Goal: Task Accomplishment & Management: Use online tool/utility

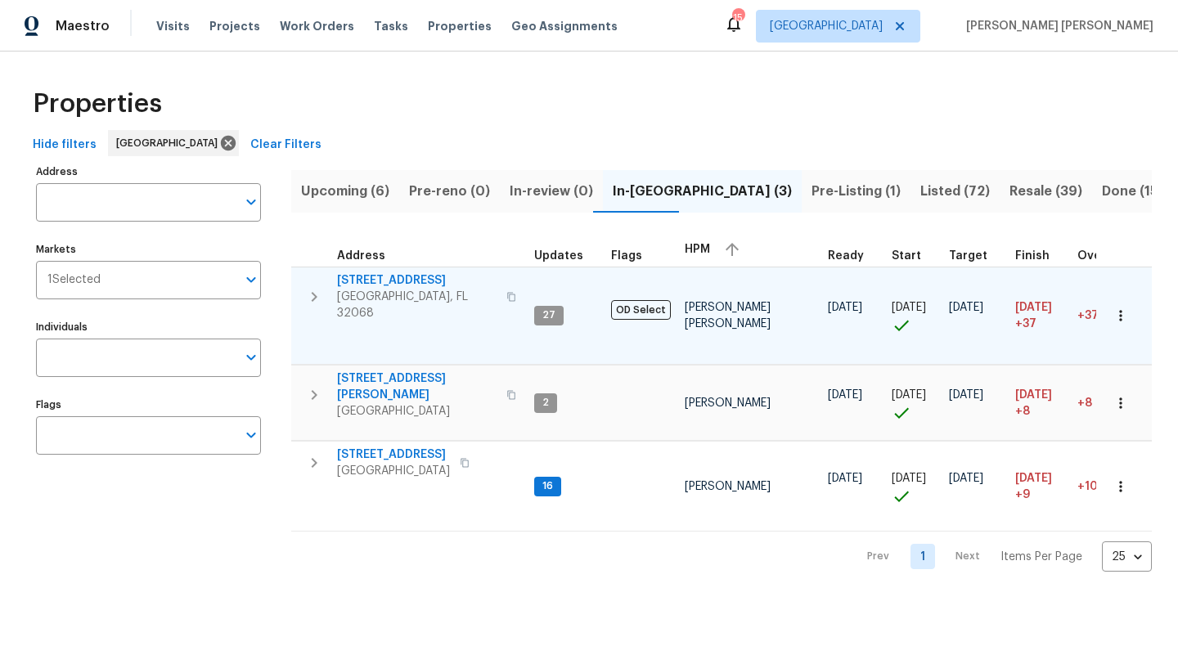
click at [389, 286] on span "[STREET_ADDRESS]" at bounding box center [417, 280] width 160 height 16
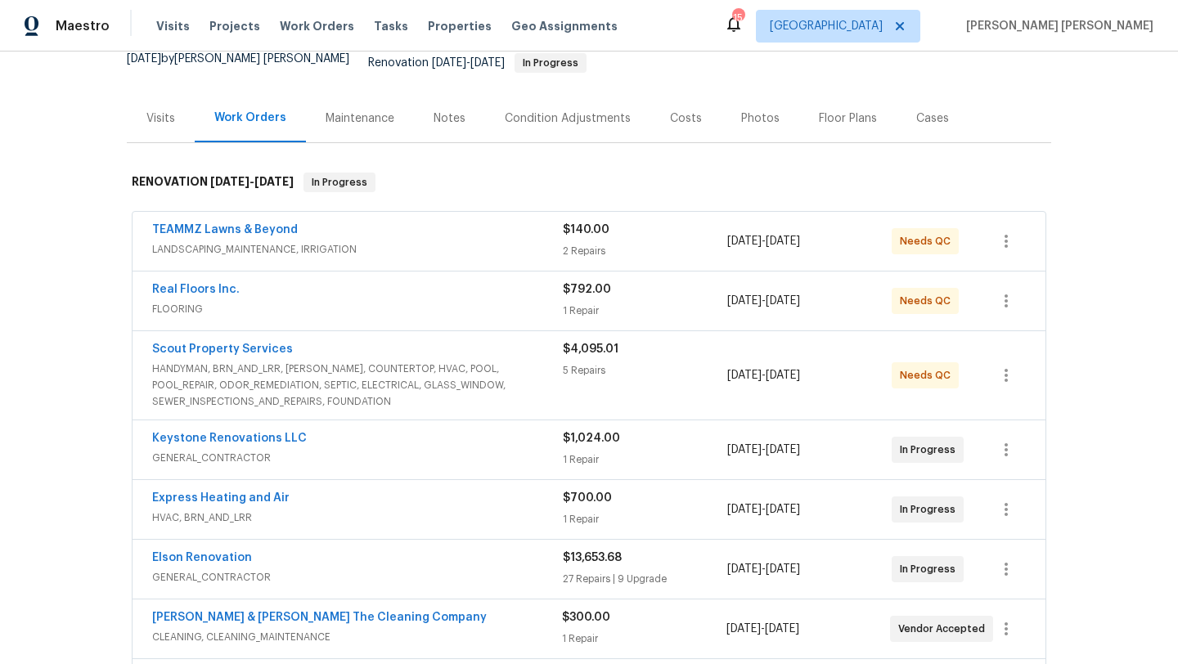
scroll to position [167, 0]
click at [206, 284] on span "Real Floors Inc." at bounding box center [196, 288] width 88 height 16
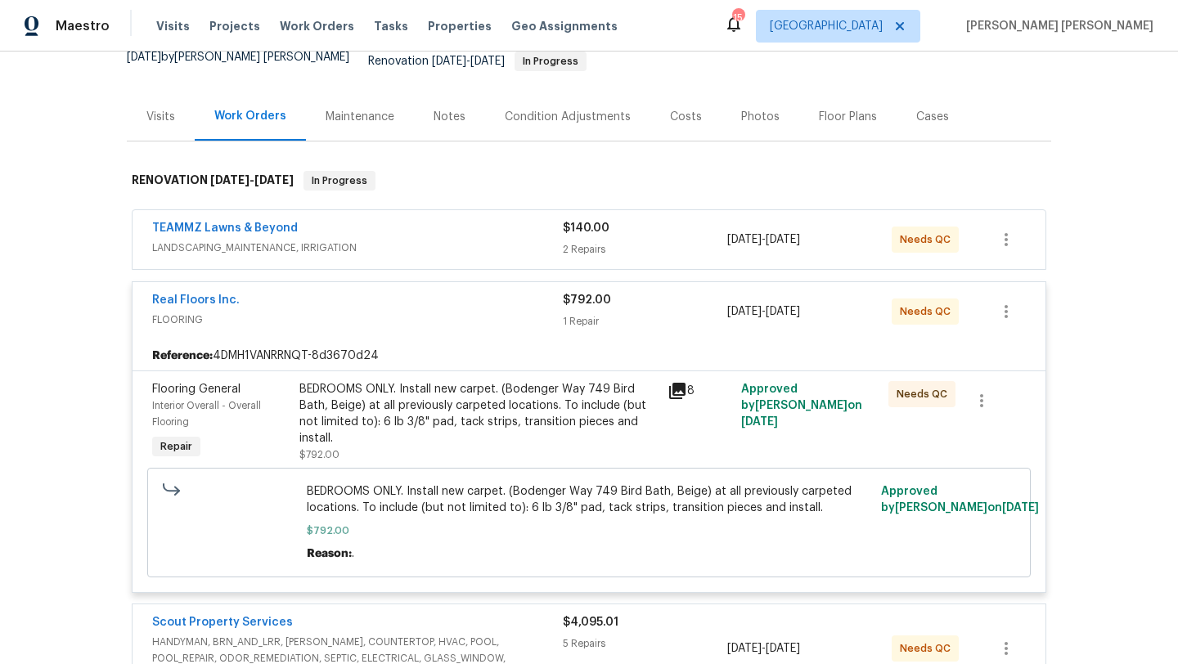
click at [480, 407] on div "BEDROOMS ONLY. Install new carpet. (Bodenger Way 749 Bird Bath, Beige) at all p…" at bounding box center [478, 413] width 358 height 65
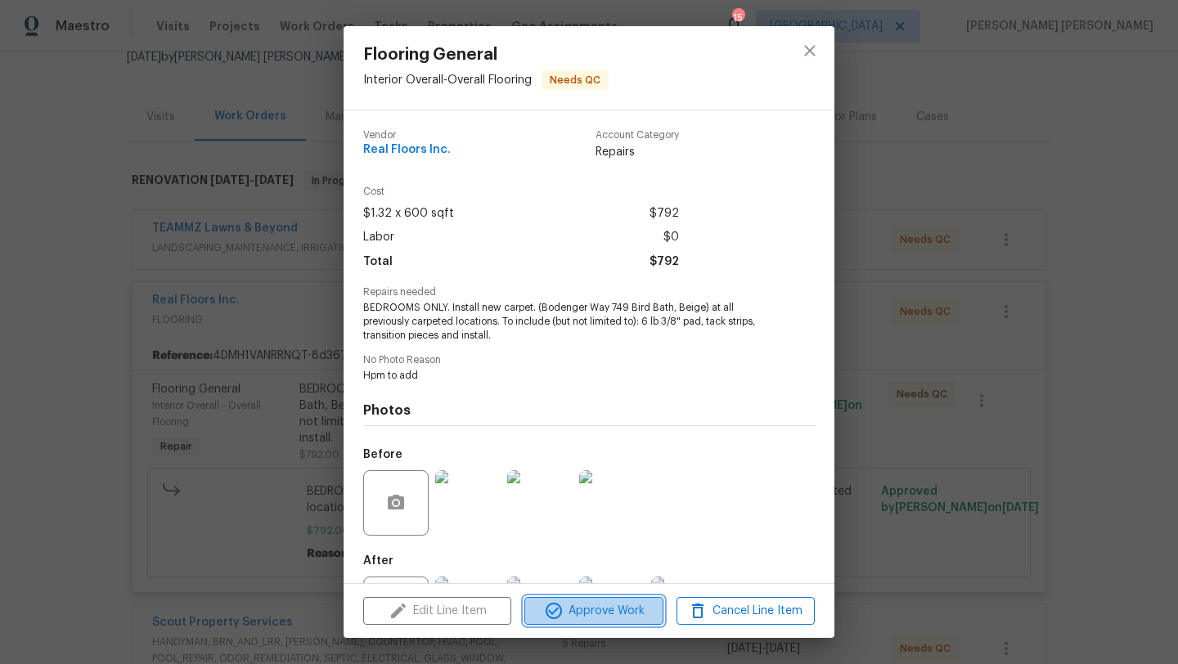
click at [601, 616] on span "Approve Work" at bounding box center [593, 611] width 128 height 20
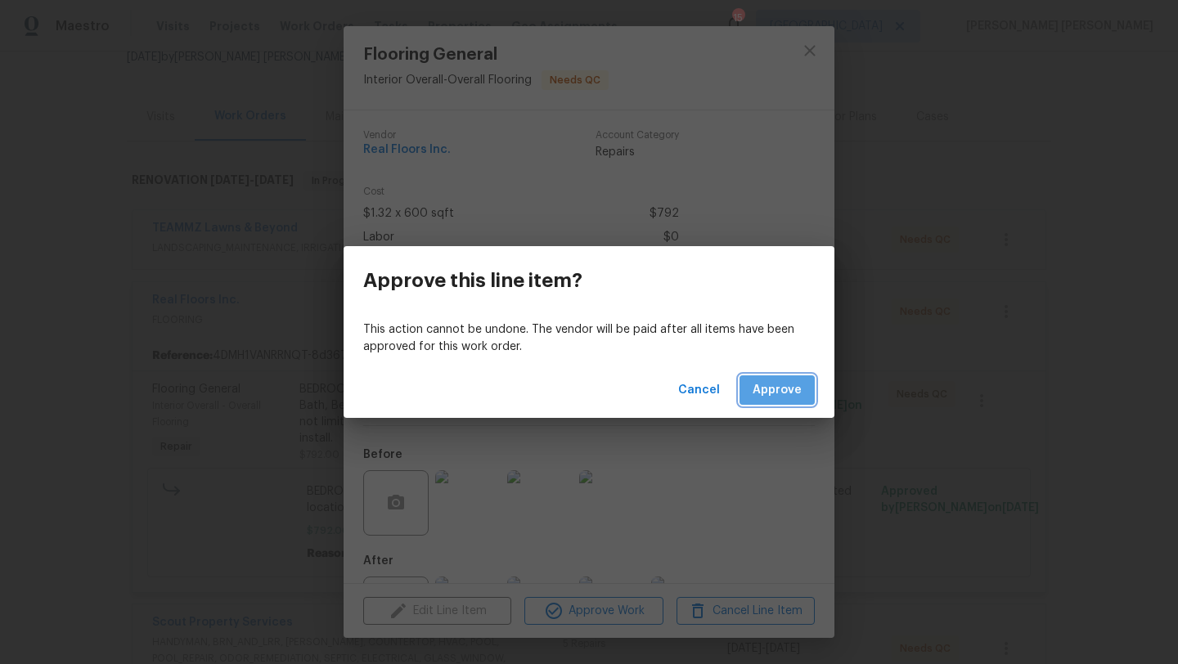
click at [808, 402] on button "Approve" at bounding box center [777, 391] width 75 height 30
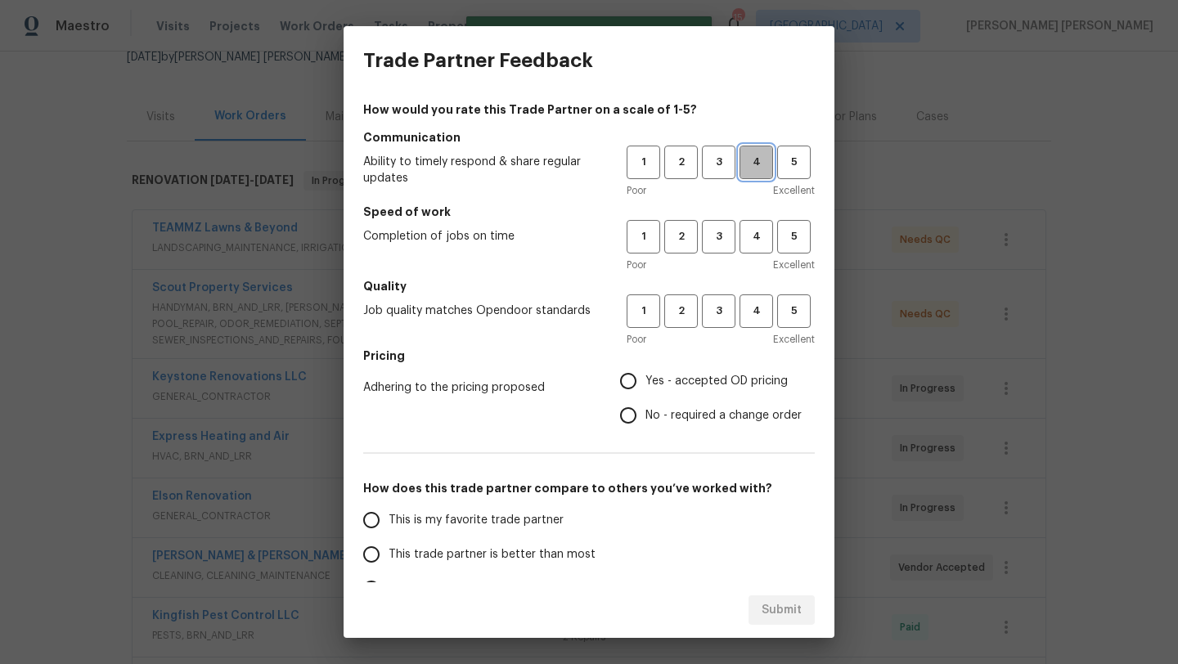
click at [752, 172] on button "4" at bounding box center [757, 163] width 34 height 34
click at [750, 236] on span "4" at bounding box center [756, 236] width 30 height 19
click at [751, 316] on span "4" at bounding box center [756, 311] width 30 height 19
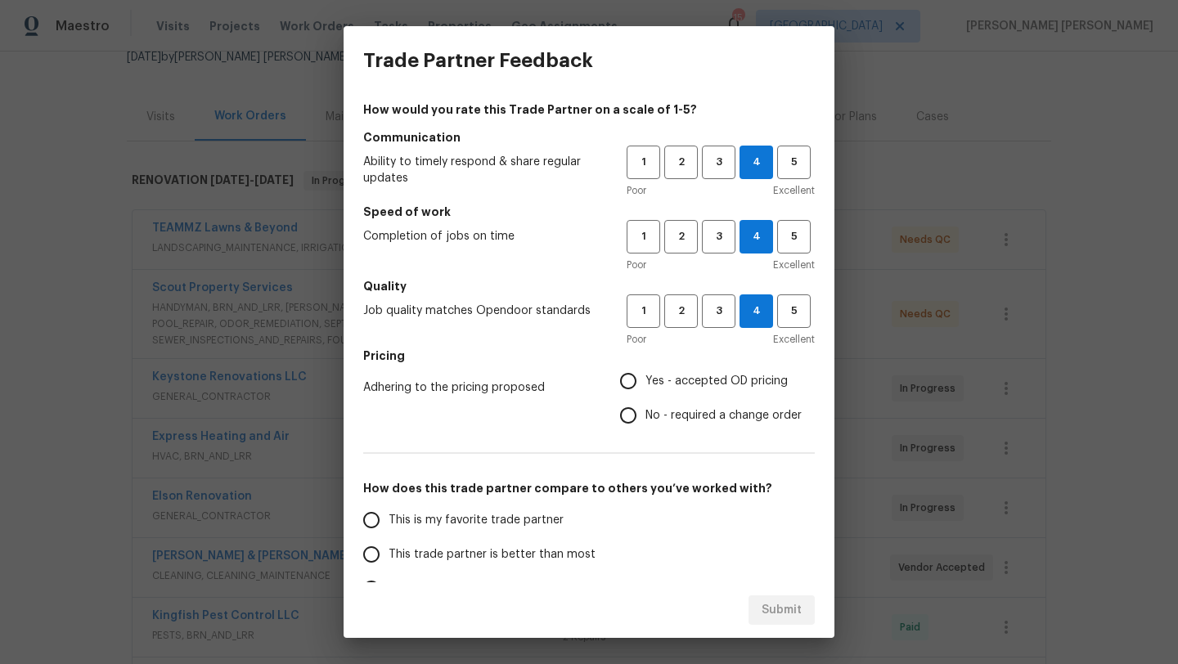
click at [711, 383] on span "Yes - accepted OD pricing" at bounding box center [717, 381] width 142 height 17
click at [646, 383] on input "Yes - accepted OD pricing" at bounding box center [628, 381] width 34 height 34
radio input "true"
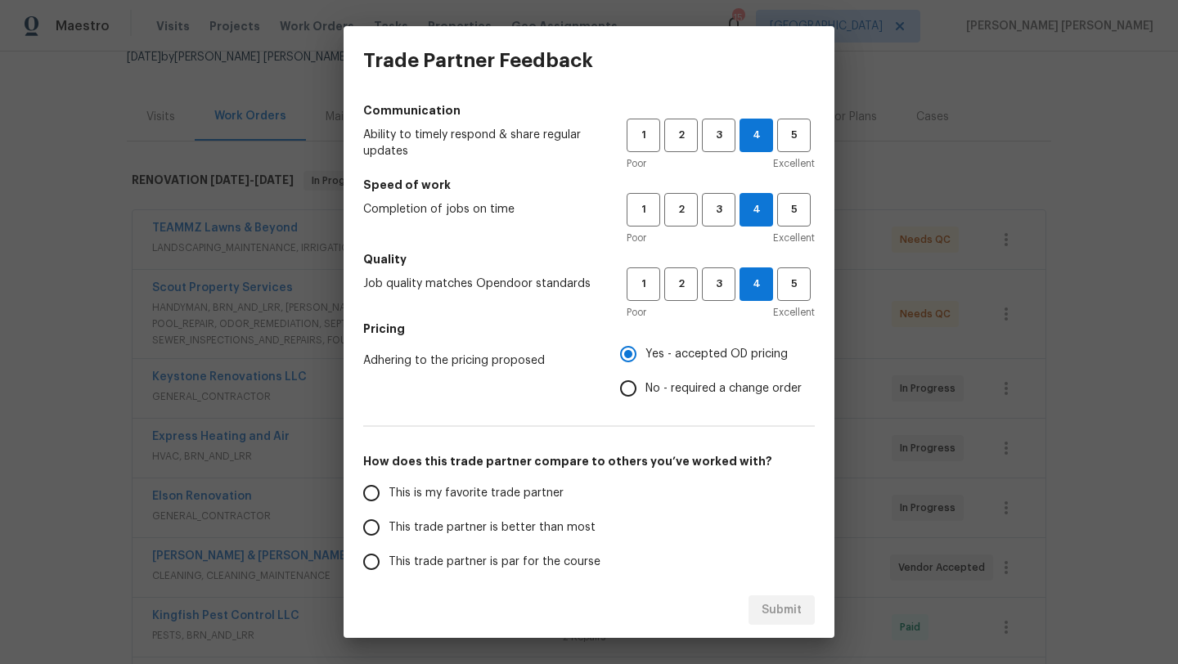
scroll to position [41, 0]
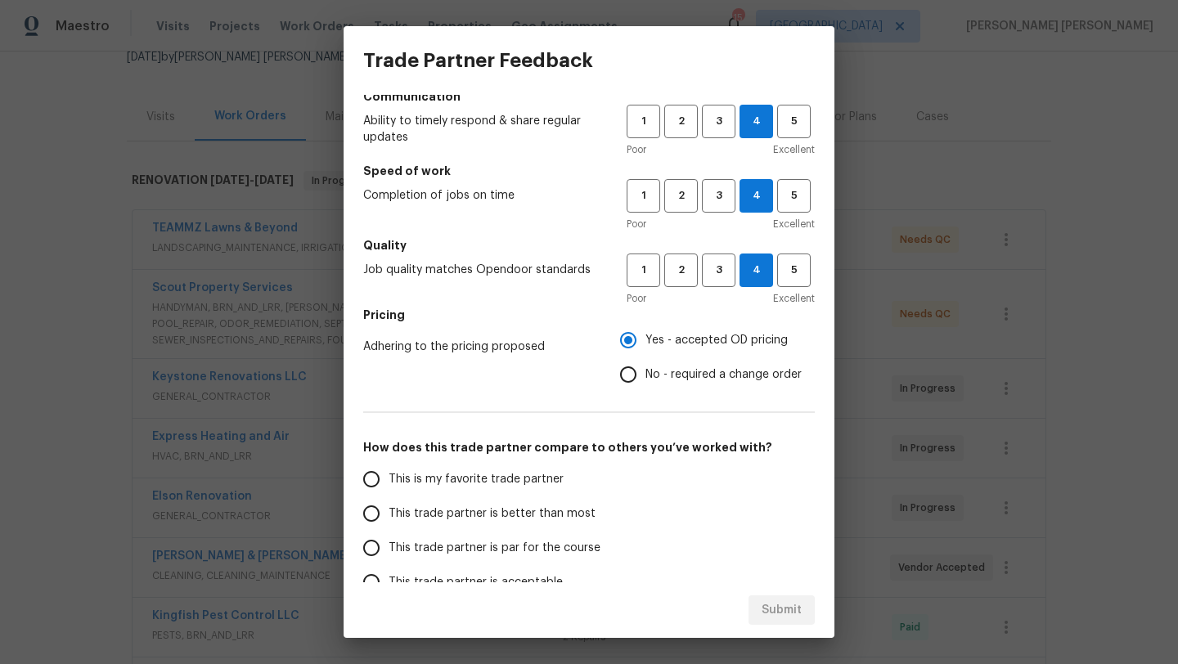
click at [488, 554] on span "This trade partner is par for the course" at bounding box center [495, 548] width 212 height 17
click at [389, 554] on input "This trade partner is par for the course" at bounding box center [371, 548] width 34 height 34
click at [790, 612] on span "Submit" at bounding box center [782, 611] width 40 height 20
radio input "true"
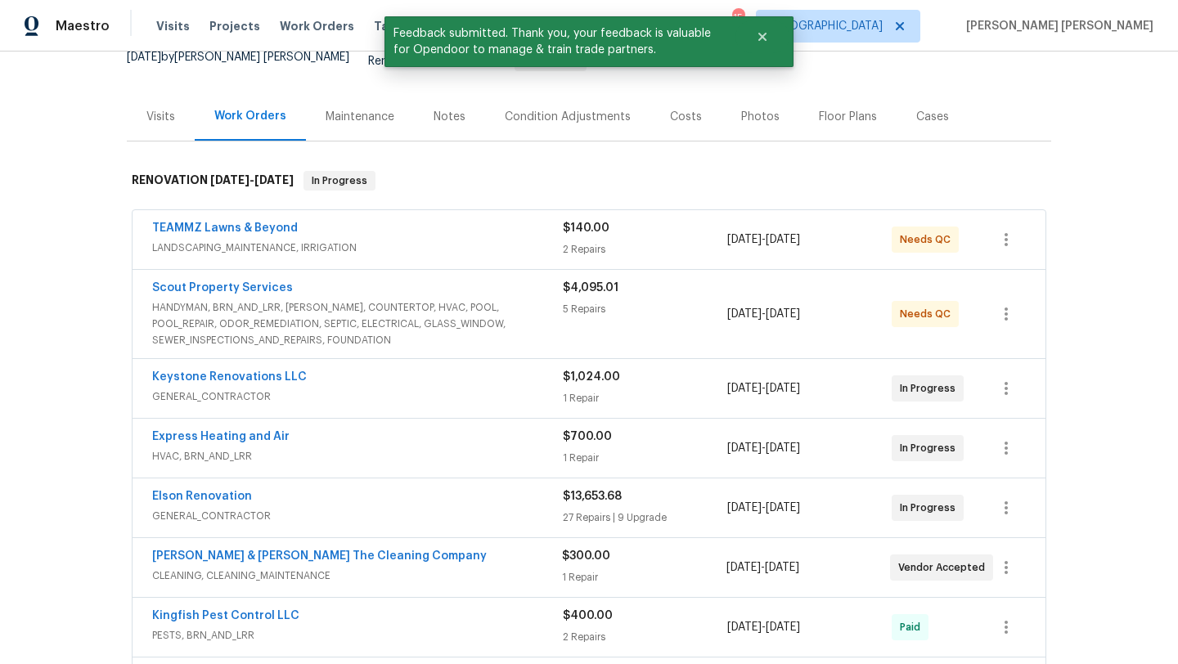
click at [236, 304] on span "HANDYMAN, BRN_AND_LRR, WELLS, COUNTERTOP, HVAC, POOL, POOL_REPAIR, ODOR_REMEDIA…" at bounding box center [357, 323] width 411 height 49
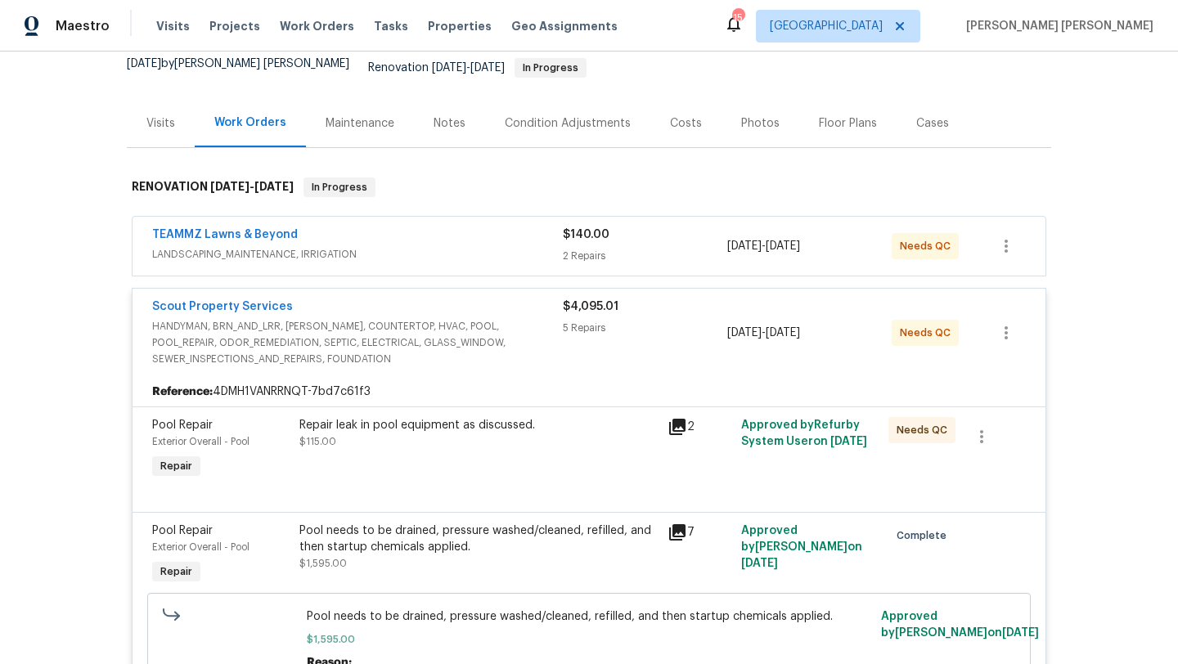
scroll to position [161, 0]
click at [338, 317] on span "HANDYMAN, BRN_AND_LRR, WELLS, COUNTERTOP, HVAC, POOL, POOL_REPAIR, ODOR_REMEDIA…" at bounding box center [357, 341] width 411 height 49
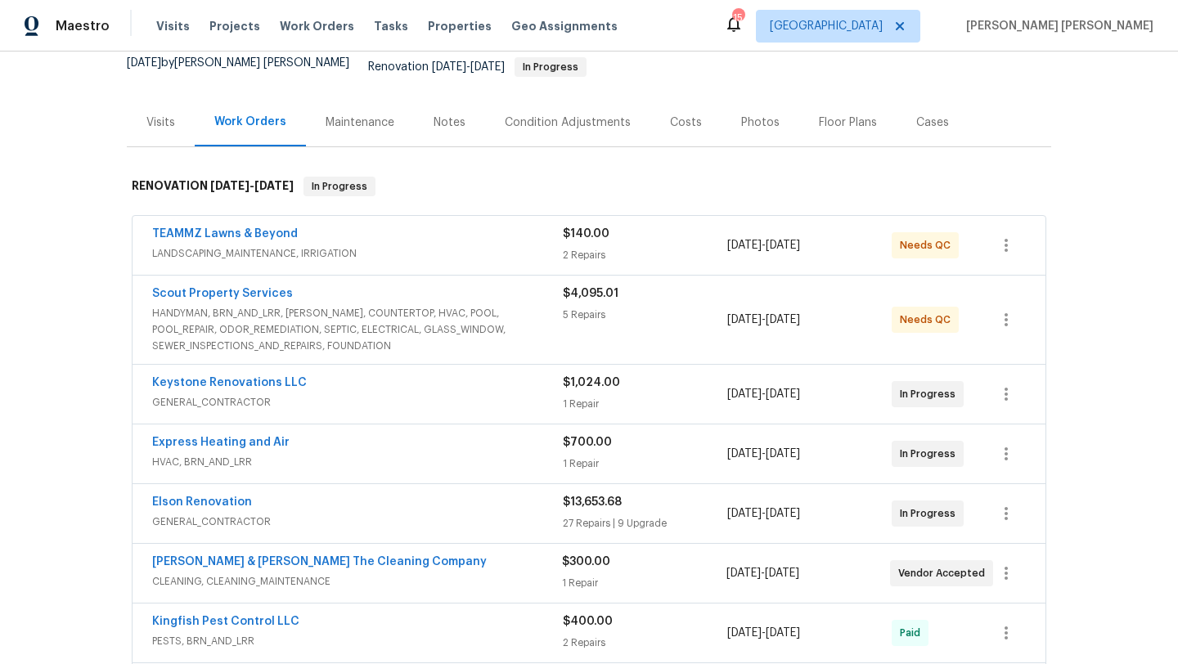
click at [304, 245] on span "LANDSCAPING_MAINTENANCE, IRRIGATION" at bounding box center [357, 253] width 411 height 16
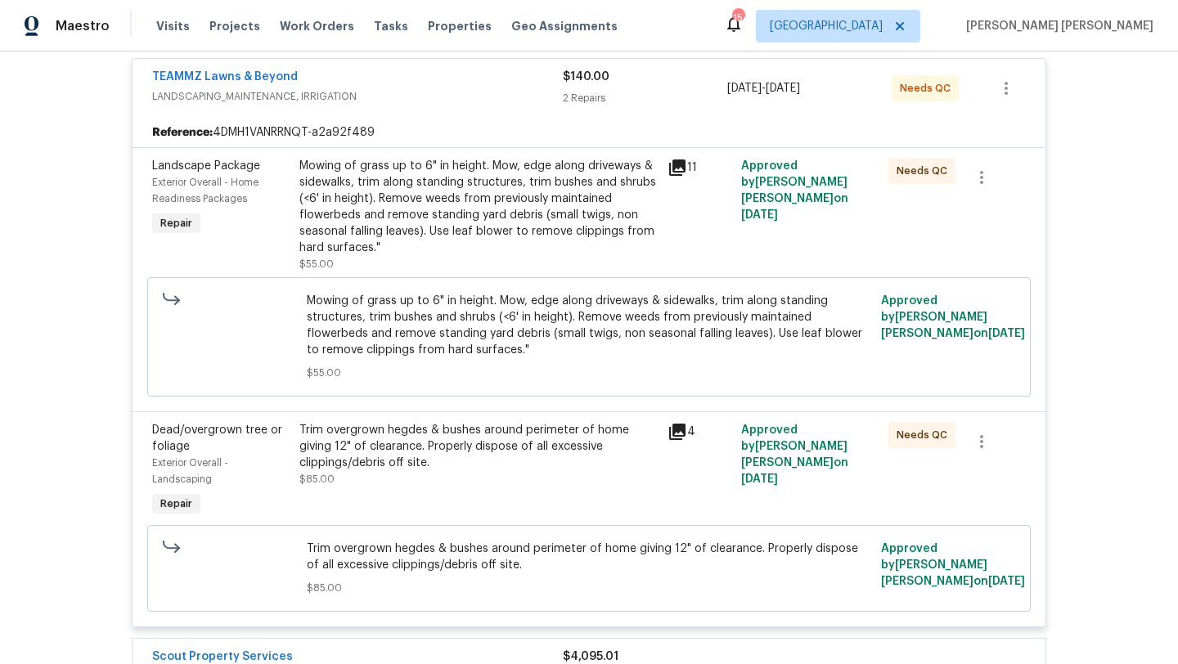
scroll to position [329, 0]
click at [402, 433] on div "Trim overgrown hegdes & bushes around perimeter of home giving 12" of clearance…" at bounding box center [478, 448] width 358 height 49
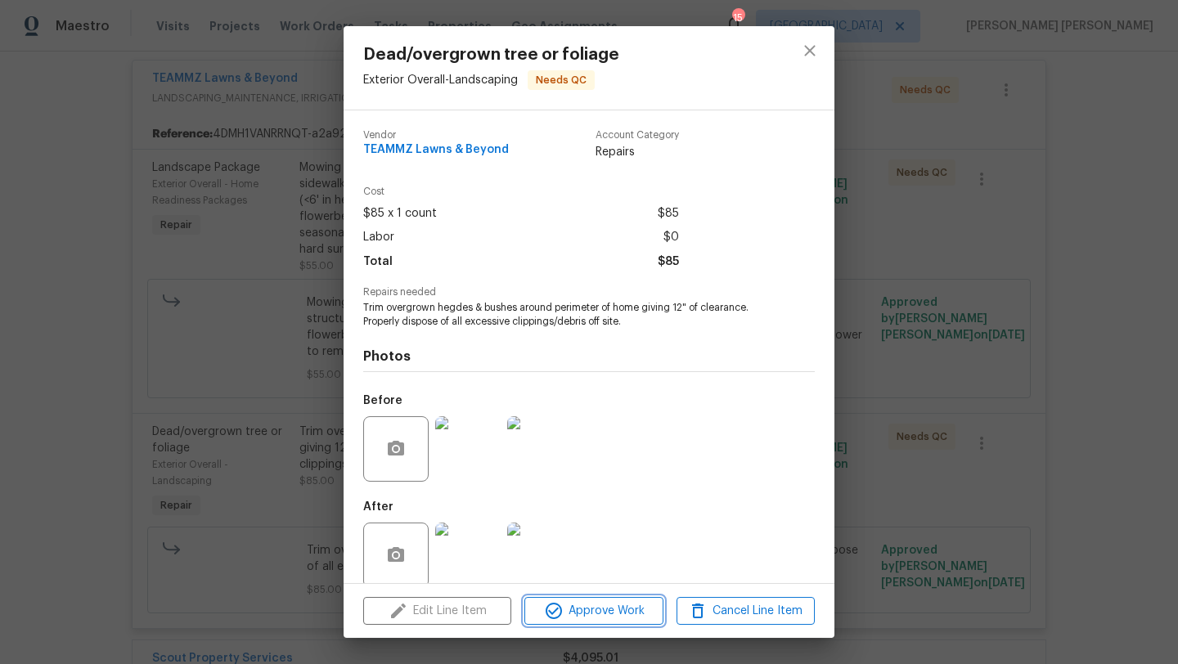
click at [564, 611] on span "Approve Work" at bounding box center [593, 611] width 128 height 20
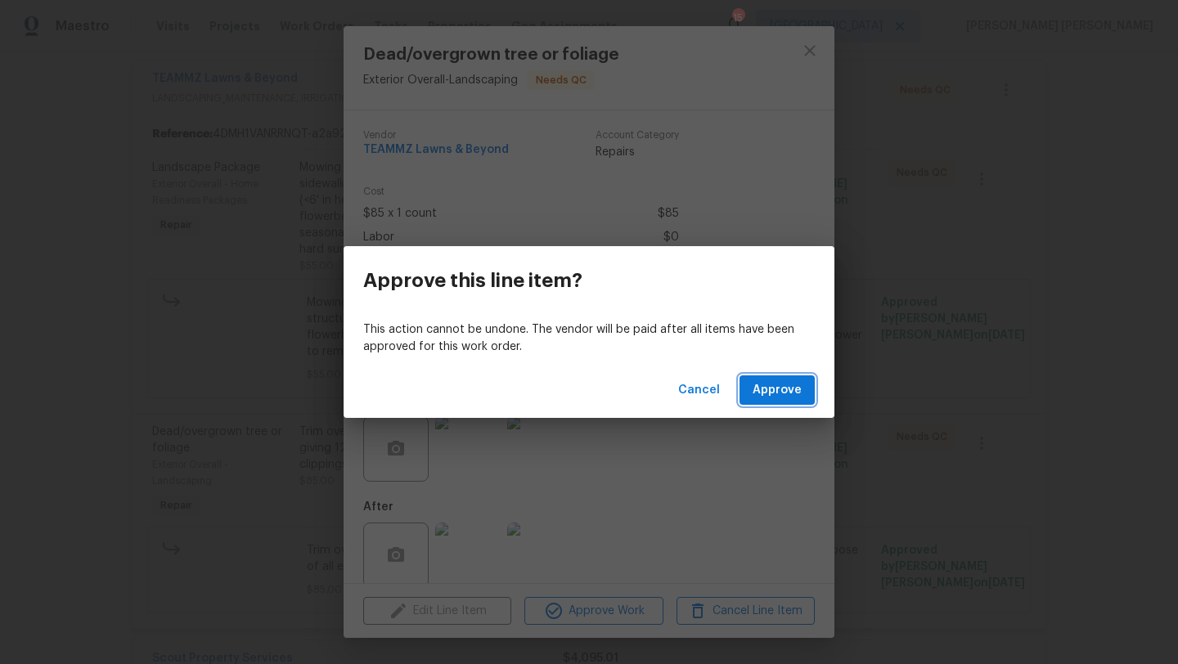
click at [791, 388] on span "Approve" at bounding box center [777, 390] width 49 height 20
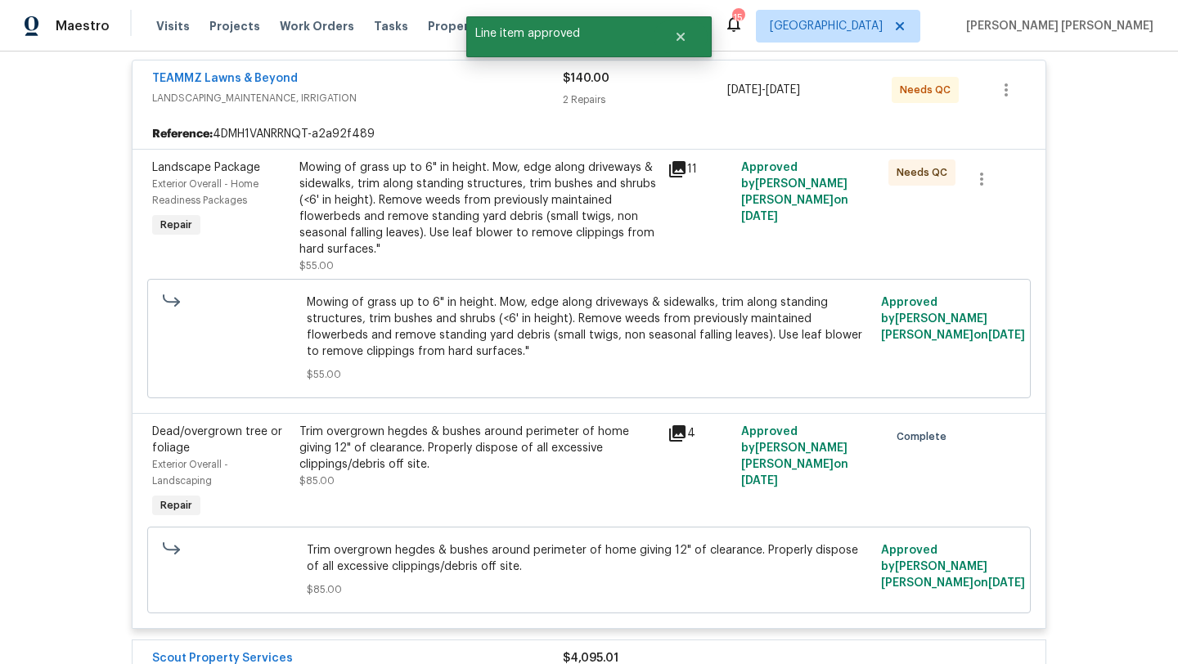
click at [442, 220] on div "Mowing of grass up to 6" in height. Mow, edge along driveways & sidewalks, trim…" at bounding box center [478, 209] width 358 height 98
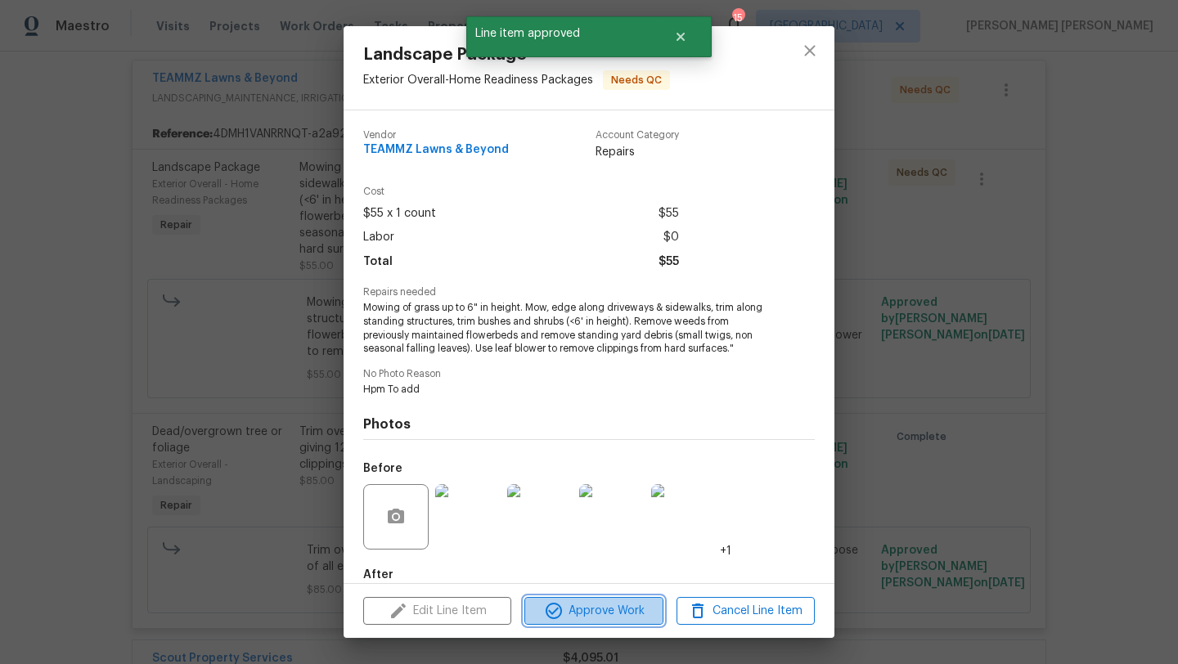
click at [575, 604] on span "Approve Work" at bounding box center [593, 611] width 128 height 20
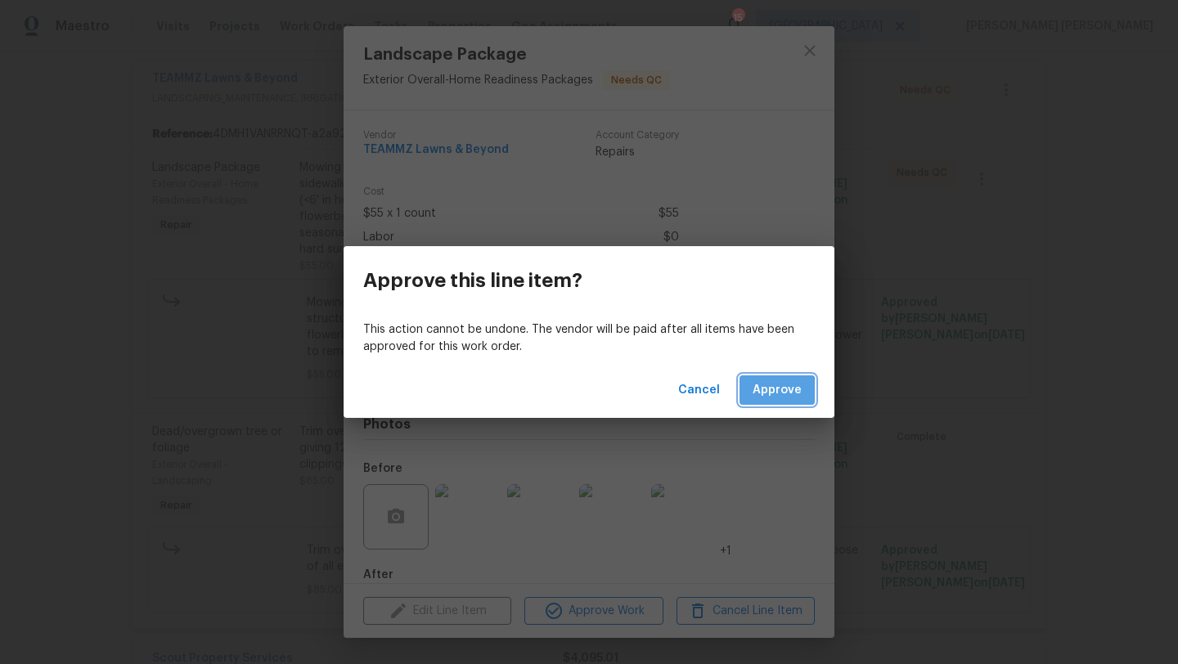
click at [773, 392] on span "Approve" at bounding box center [777, 390] width 49 height 20
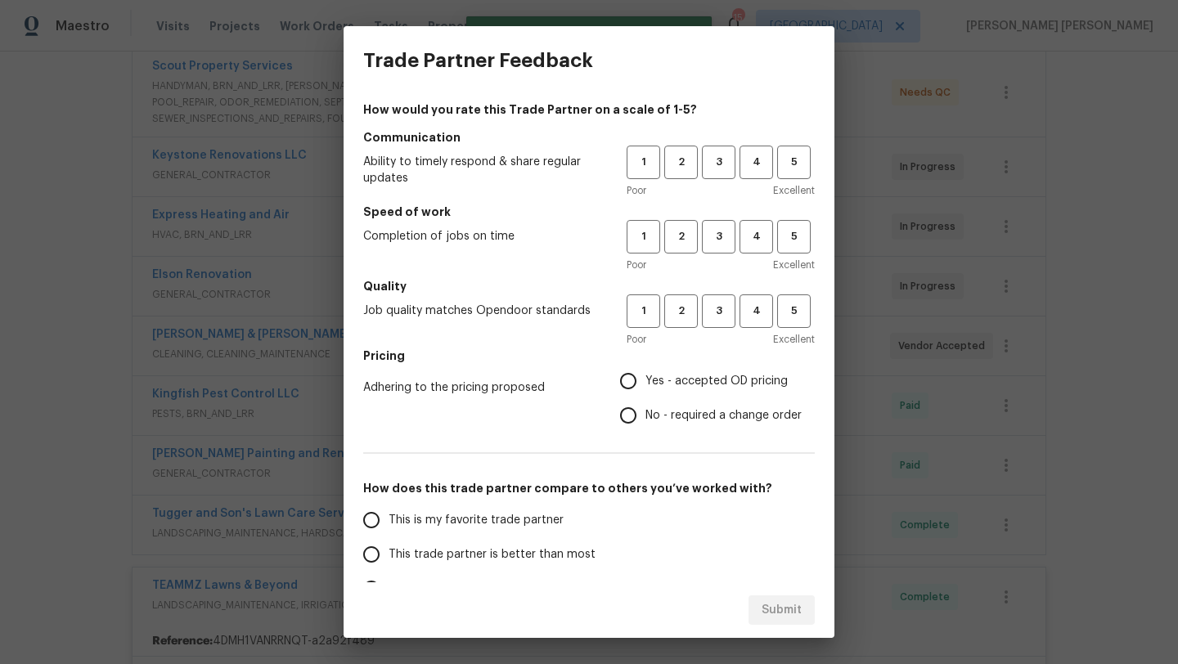
scroll to position [0, 0]
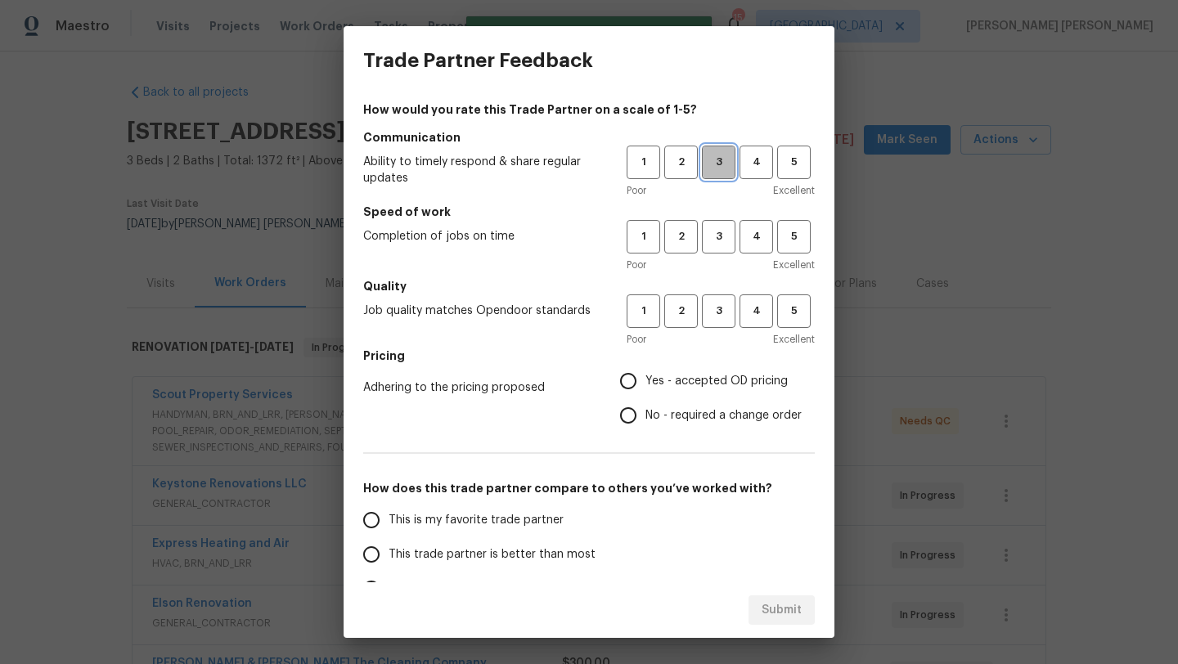
click at [719, 173] on button "3" at bounding box center [719, 163] width 34 height 34
click at [719, 236] on span "3" at bounding box center [719, 236] width 30 height 19
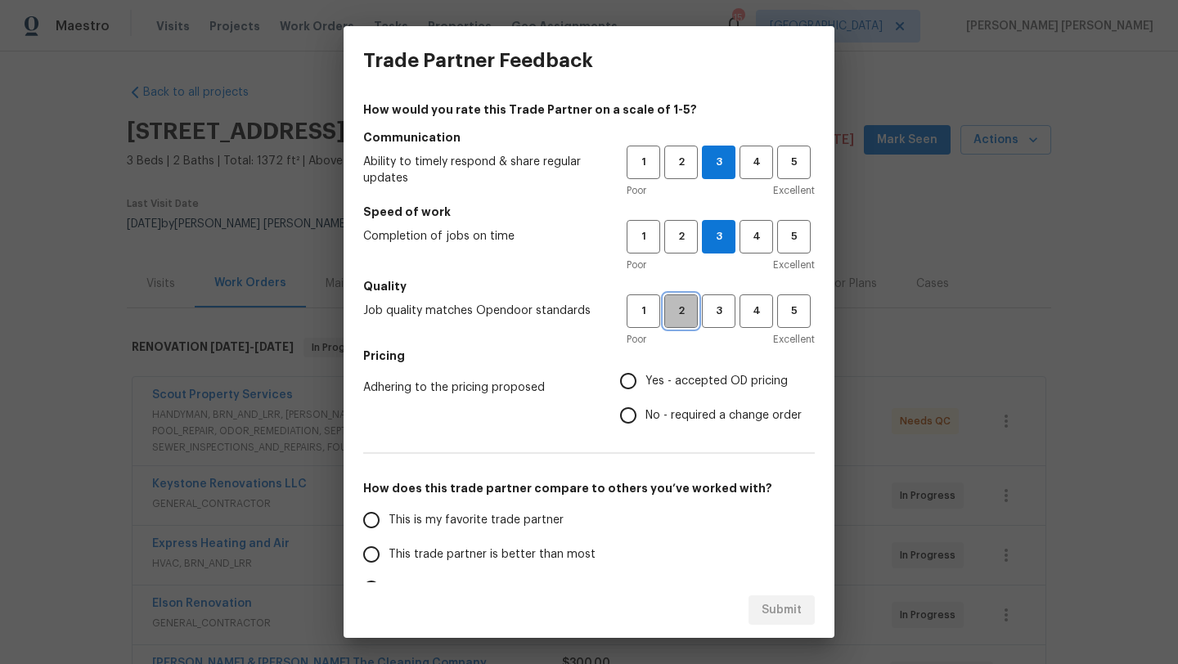
click at [686, 311] on span "2" at bounding box center [681, 311] width 30 height 19
click at [671, 381] on span "Yes - accepted OD pricing" at bounding box center [717, 381] width 142 height 17
click at [646, 381] on input "Yes - accepted OD pricing" at bounding box center [628, 381] width 34 height 34
radio input "true"
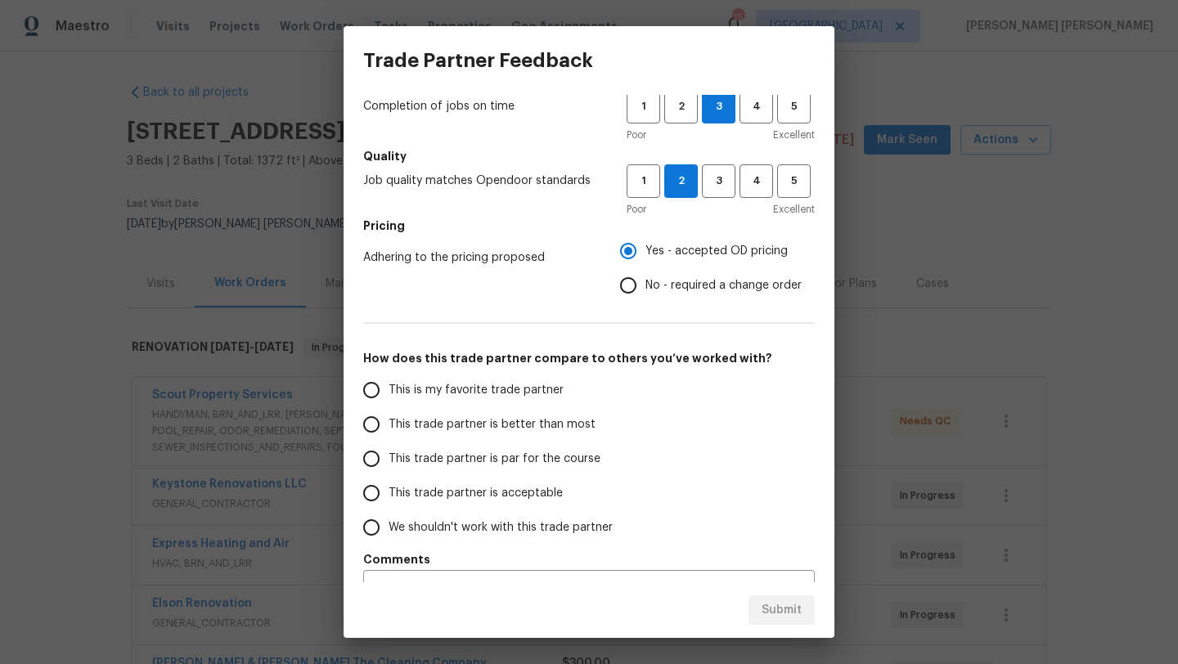
scroll to position [132, 0]
click at [515, 493] on span "This trade partner is acceptable" at bounding box center [476, 492] width 174 height 17
click at [389, 493] on input "This trade partner is acceptable" at bounding box center [371, 492] width 34 height 34
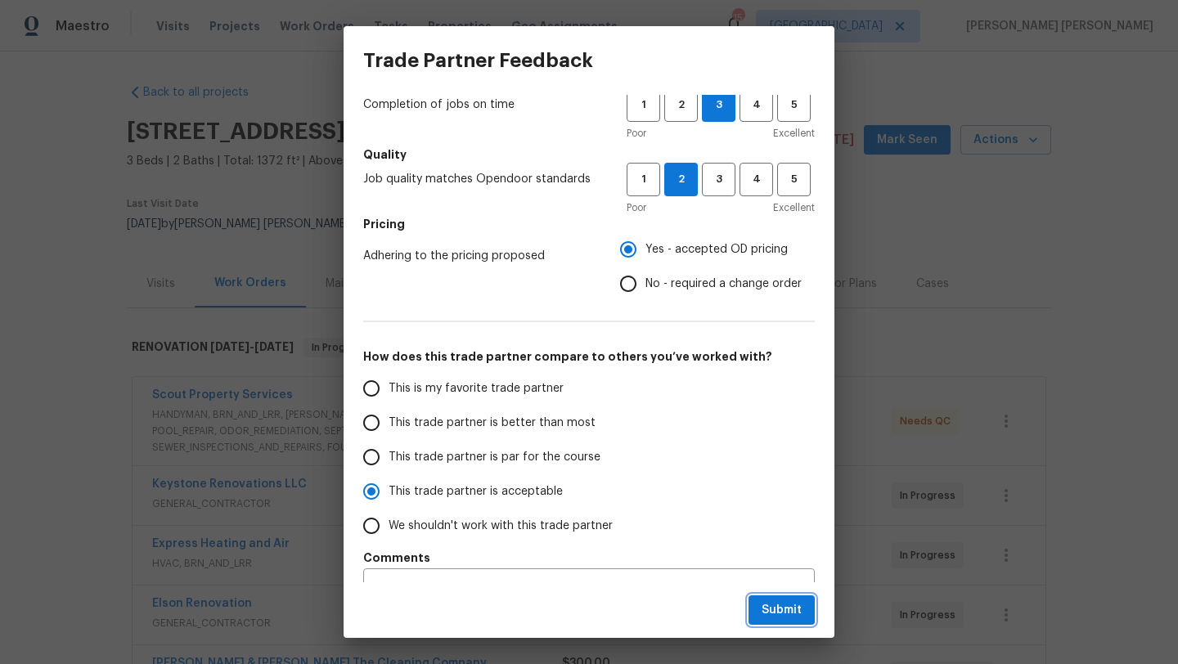
click at [783, 616] on span "Submit" at bounding box center [782, 611] width 40 height 20
radio input "true"
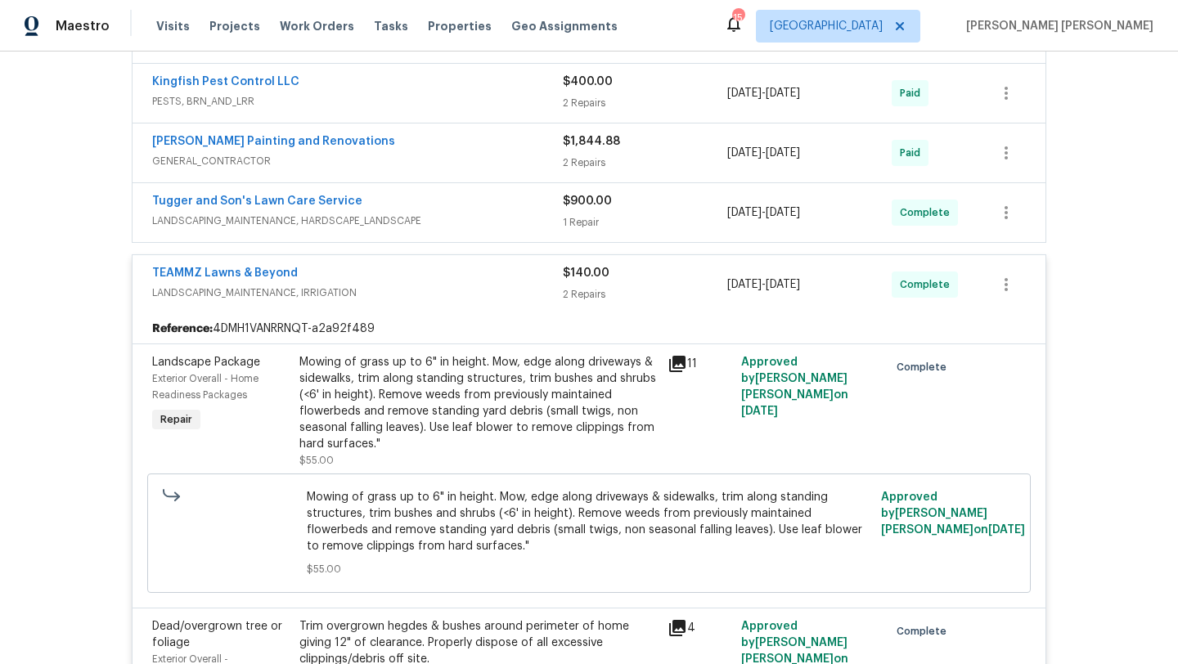
scroll to position [640, 0]
click at [349, 286] on span "LANDSCAPING_MAINTENANCE, IRRIGATION" at bounding box center [357, 294] width 411 height 16
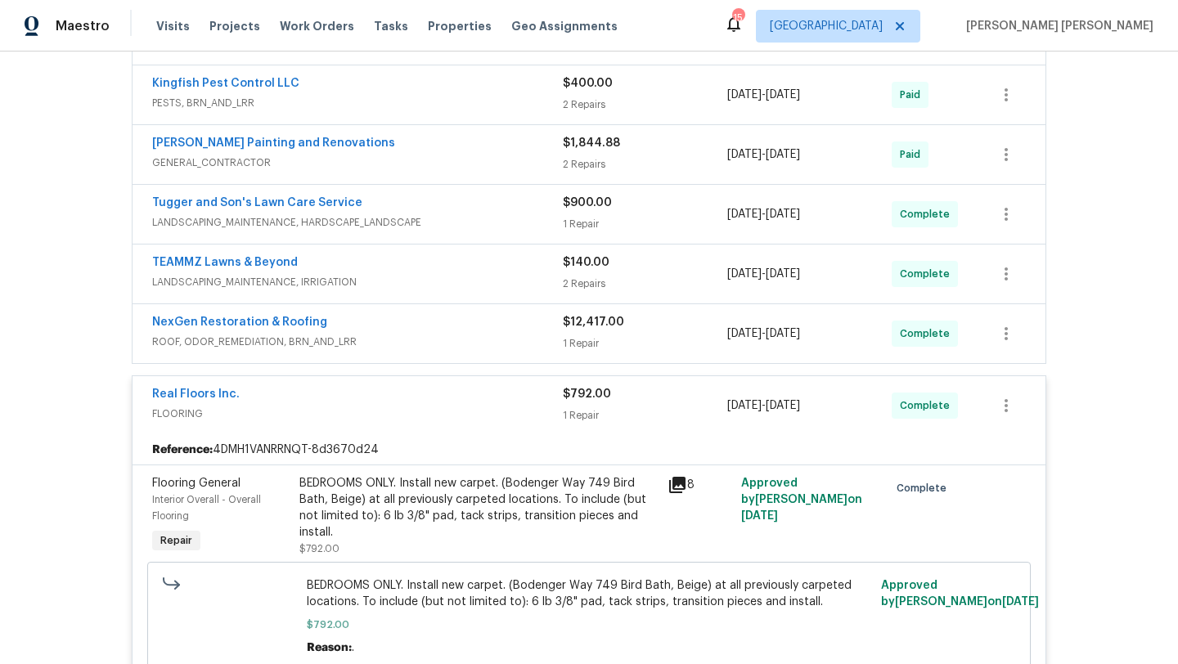
click at [371, 386] on div "Real Floors Inc." at bounding box center [357, 396] width 411 height 20
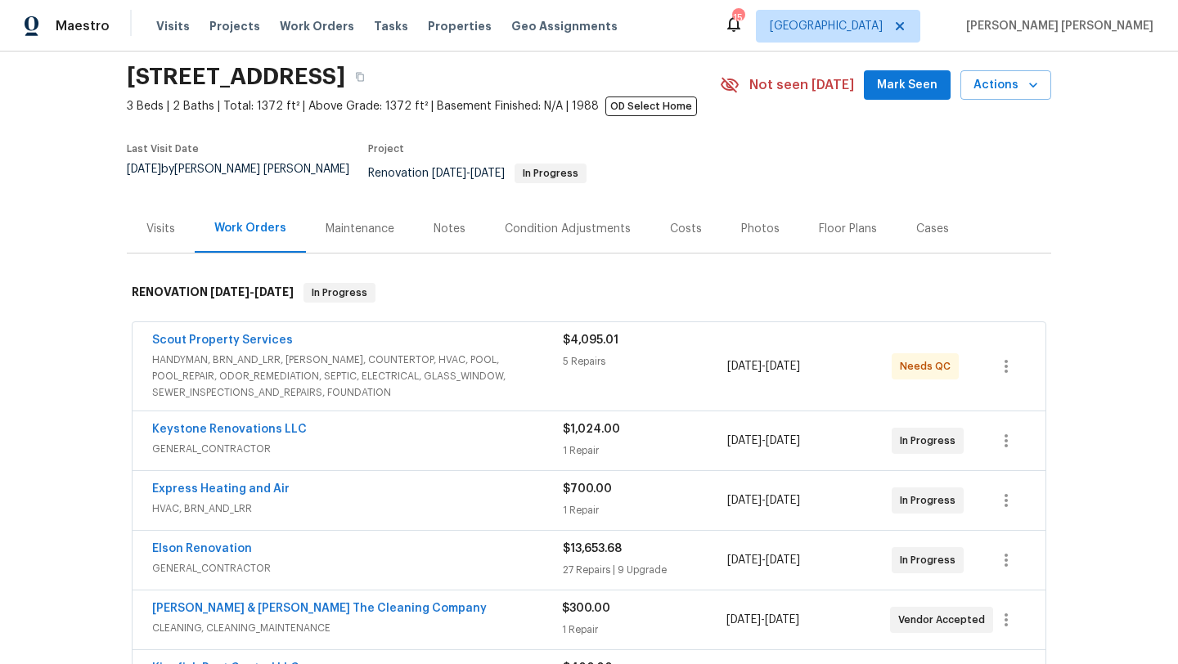
click at [695, 227] on div "Costs" at bounding box center [685, 229] width 71 height 48
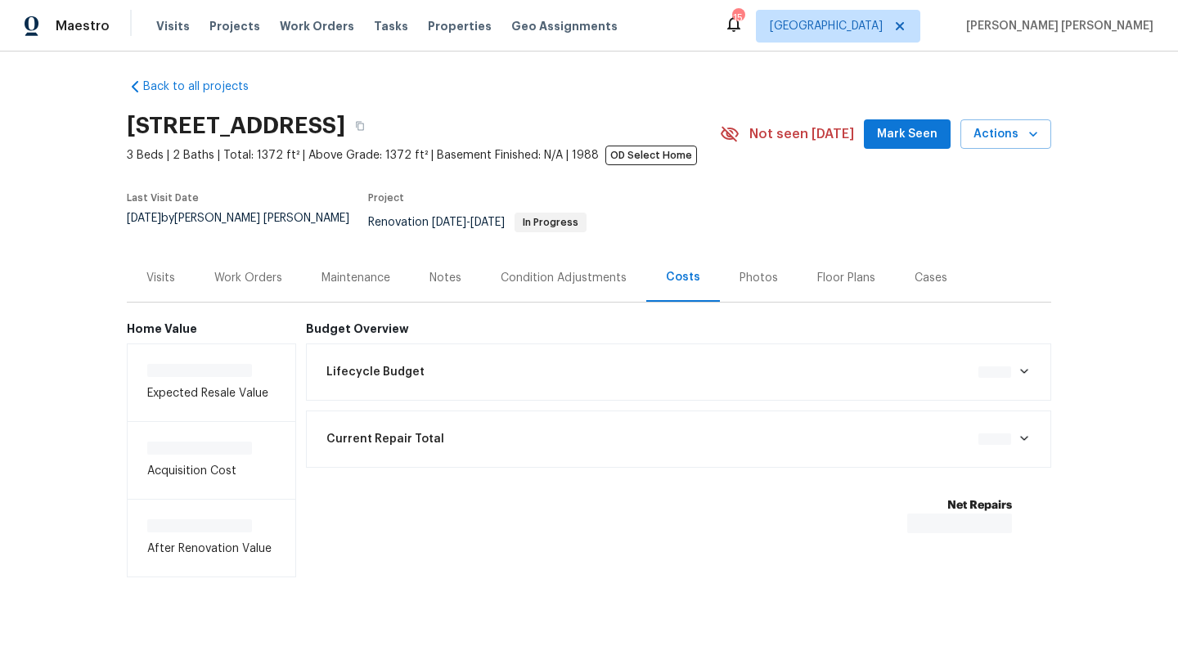
scroll to position [9, 0]
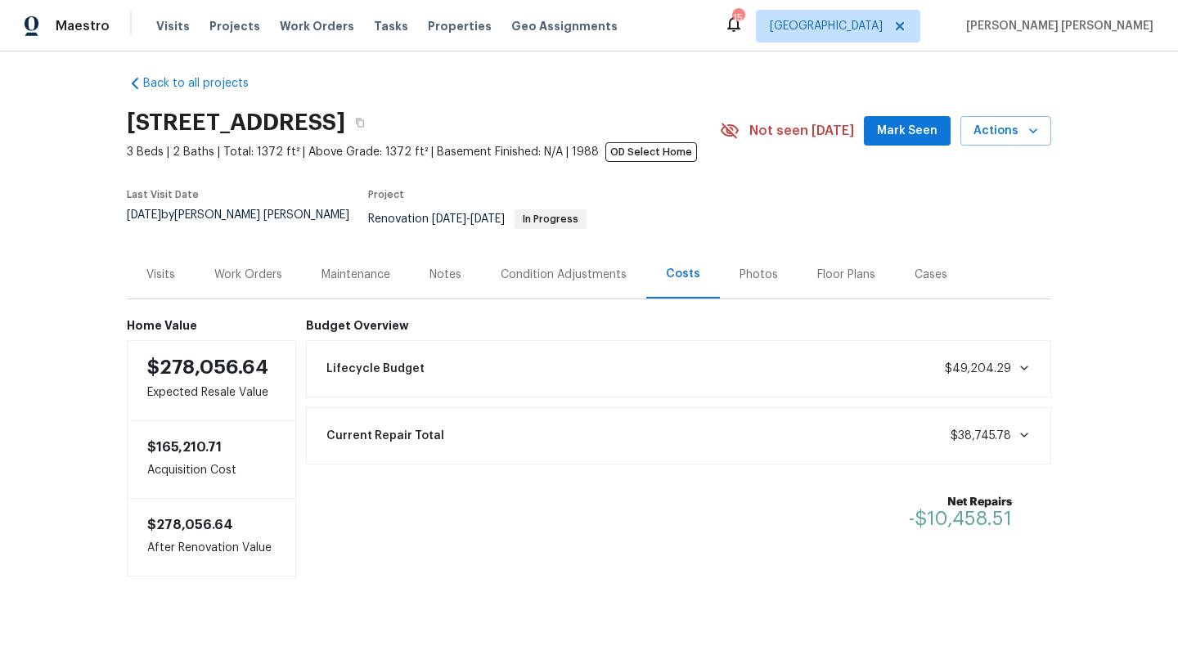
click at [241, 267] on div "Work Orders" at bounding box center [248, 275] width 68 height 16
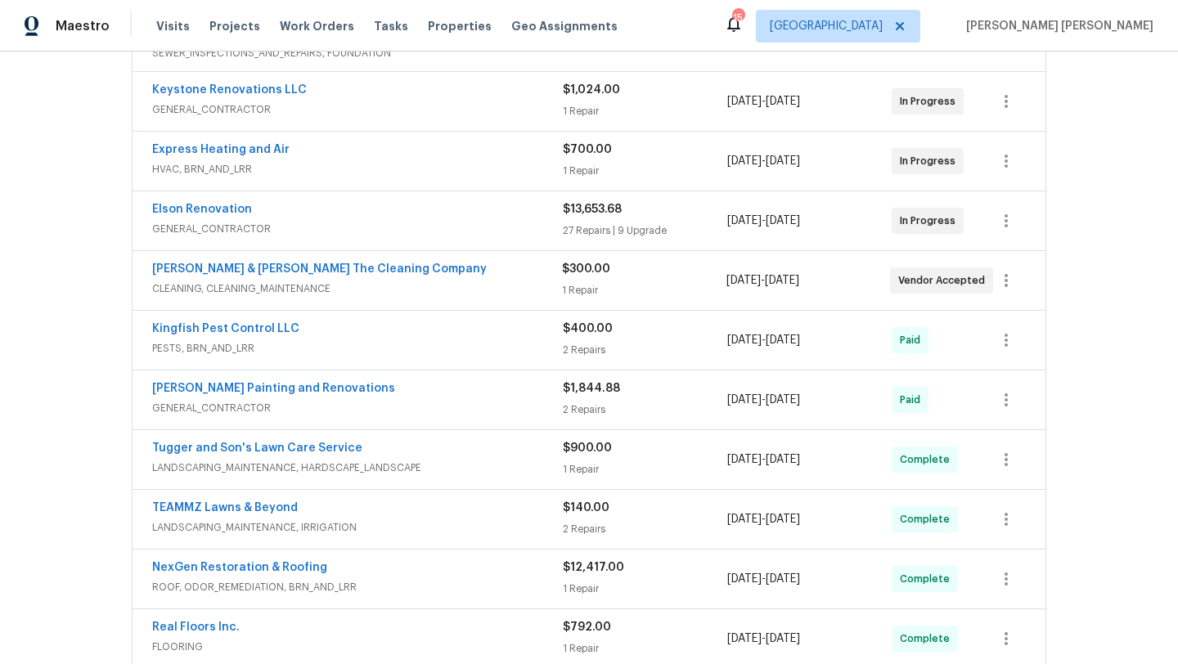
scroll to position [763, 0]
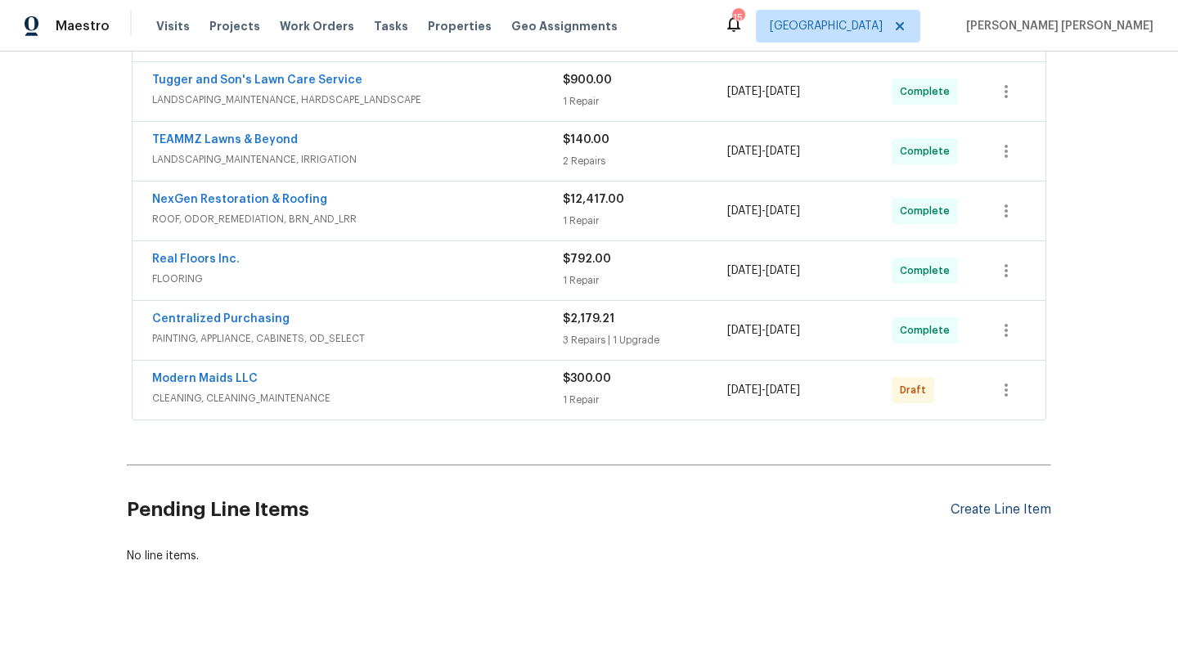
click at [1007, 502] on div "Create Line Item" at bounding box center [1001, 510] width 101 height 16
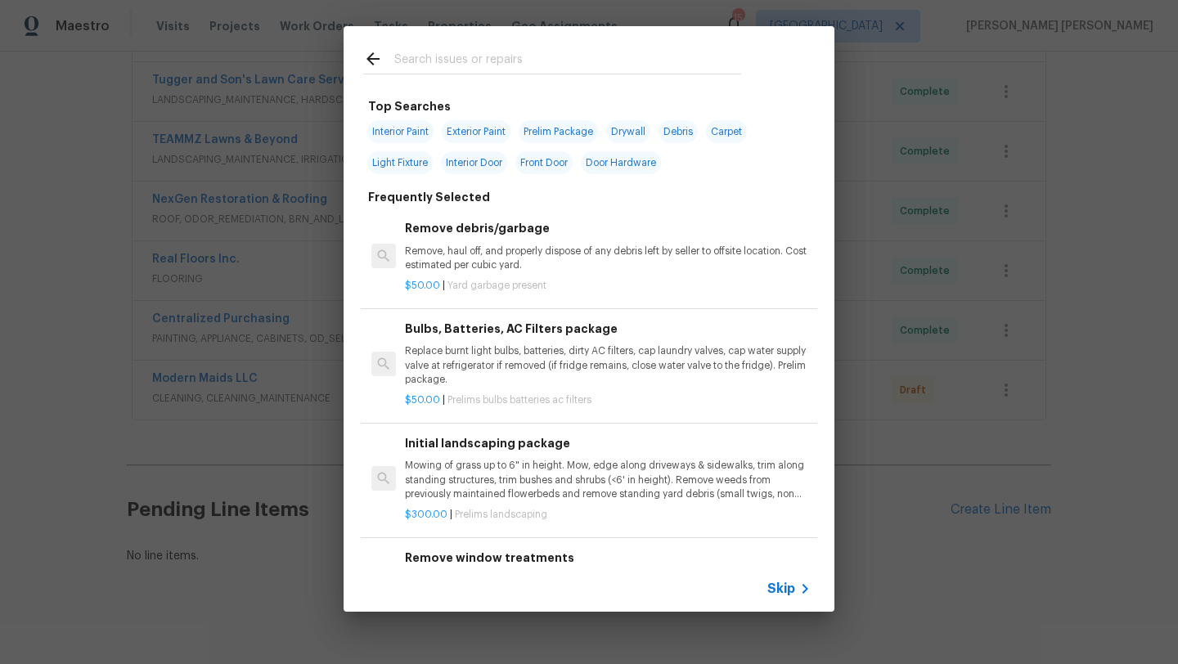
click at [464, 60] on input "text" at bounding box center [567, 61] width 347 height 25
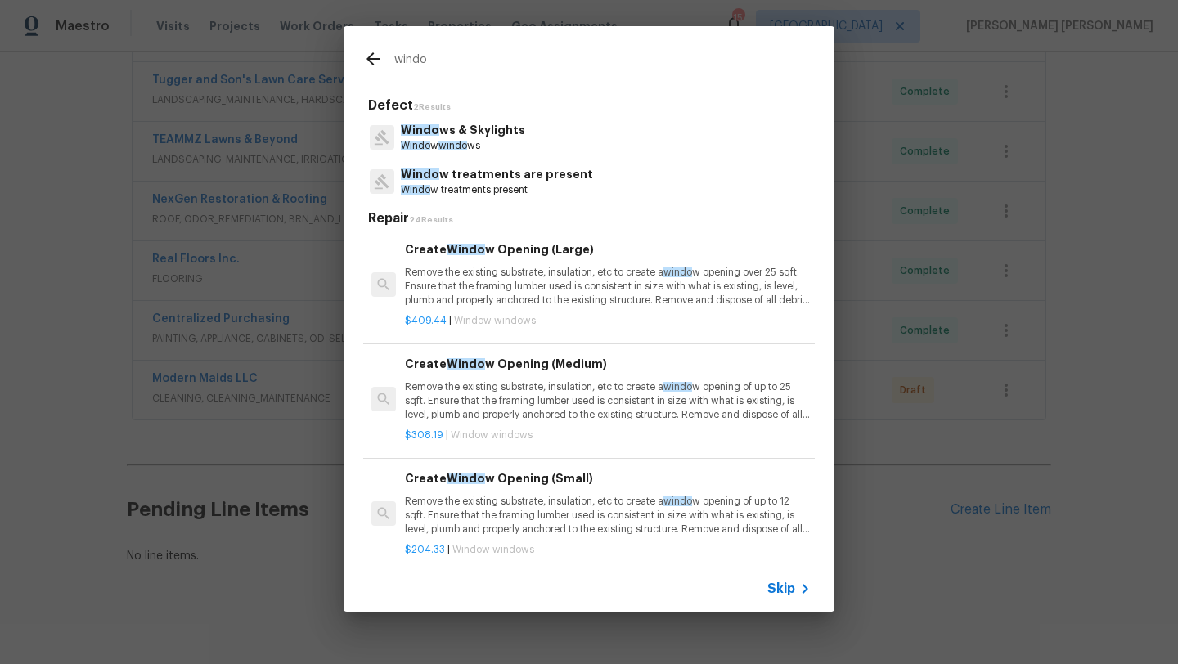
type input "windo"
click at [449, 145] on span "windo" at bounding box center [453, 146] width 29 height 10
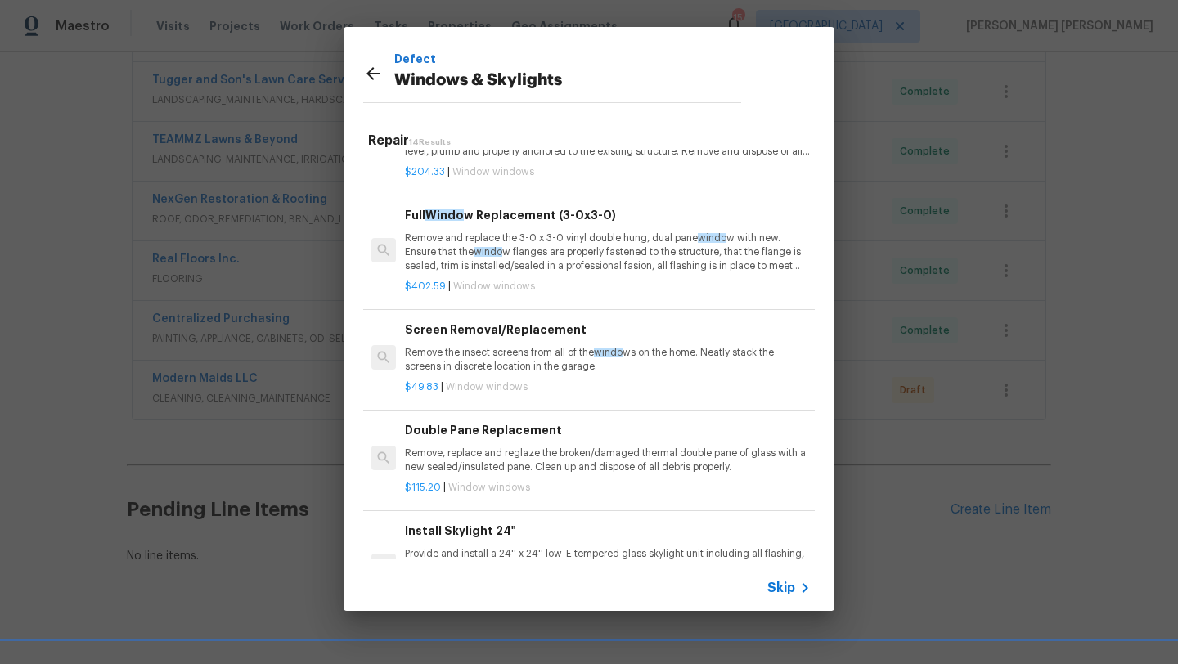
scroll to position [316, 0]
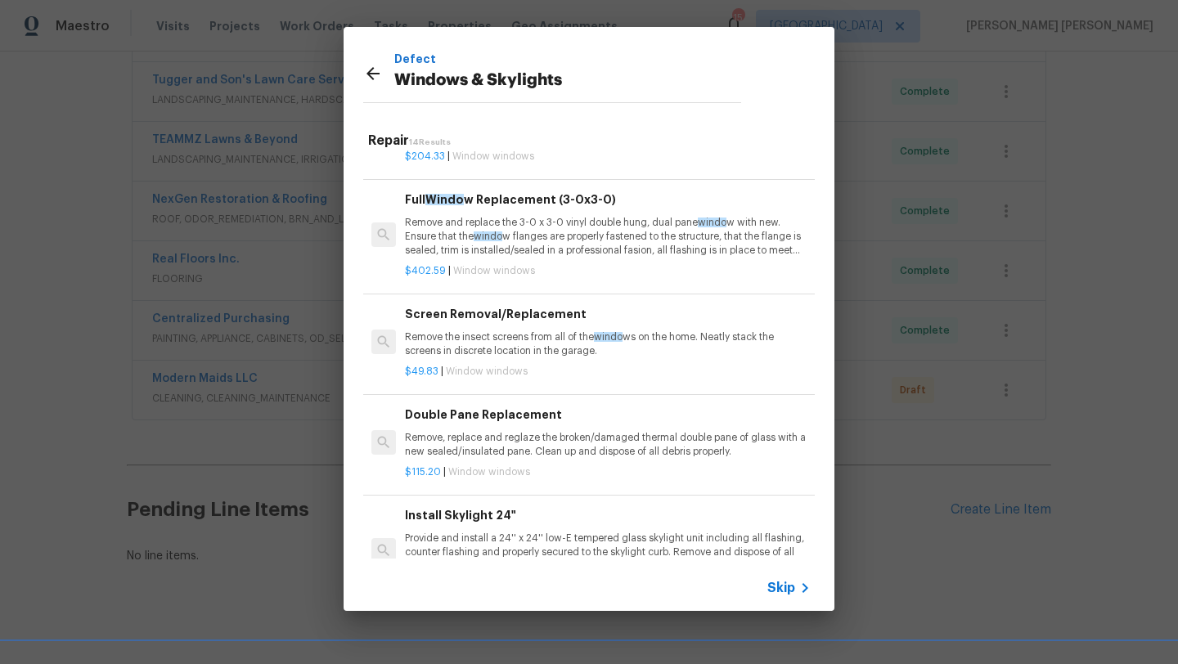
click at [505, 434] on p "Remove, replace and reglaze the broken/damaged thermal double pane of glass wit…" at bounding box center [608, 445] width 406 height 28
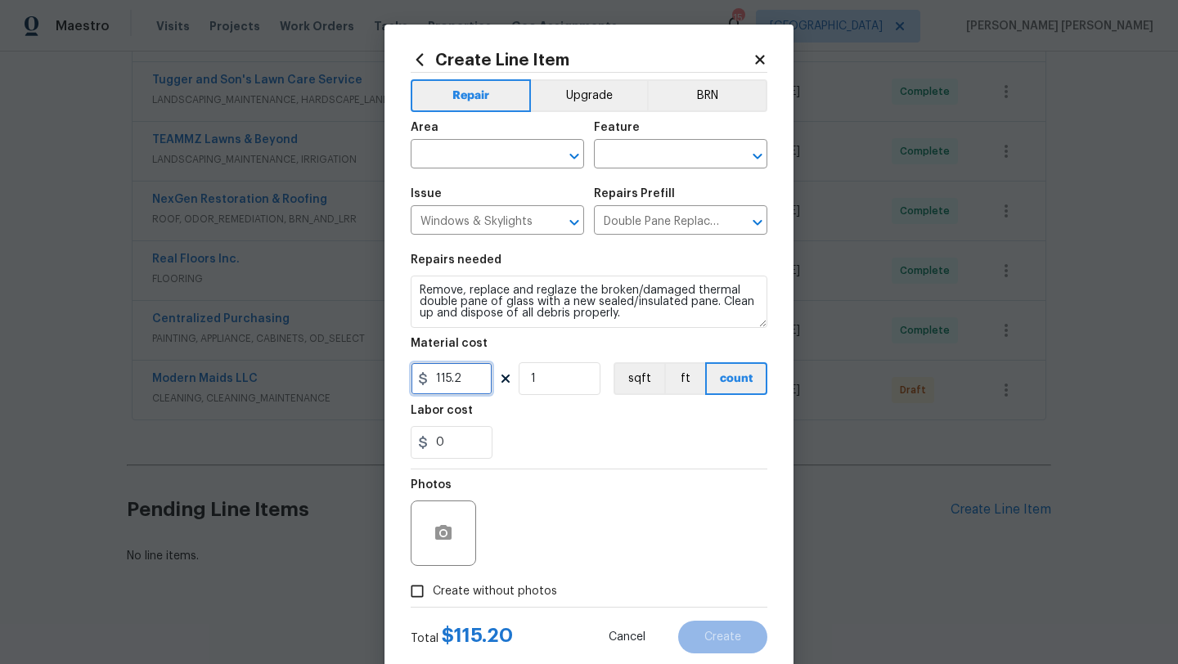
click at [471, 389] on input "115.2" at bounding box center [452, 378] width 82 height 33
type input "300"
click at [491, 596] on span "Create without photos" at bounding box center [495, 591] width 124 height 17
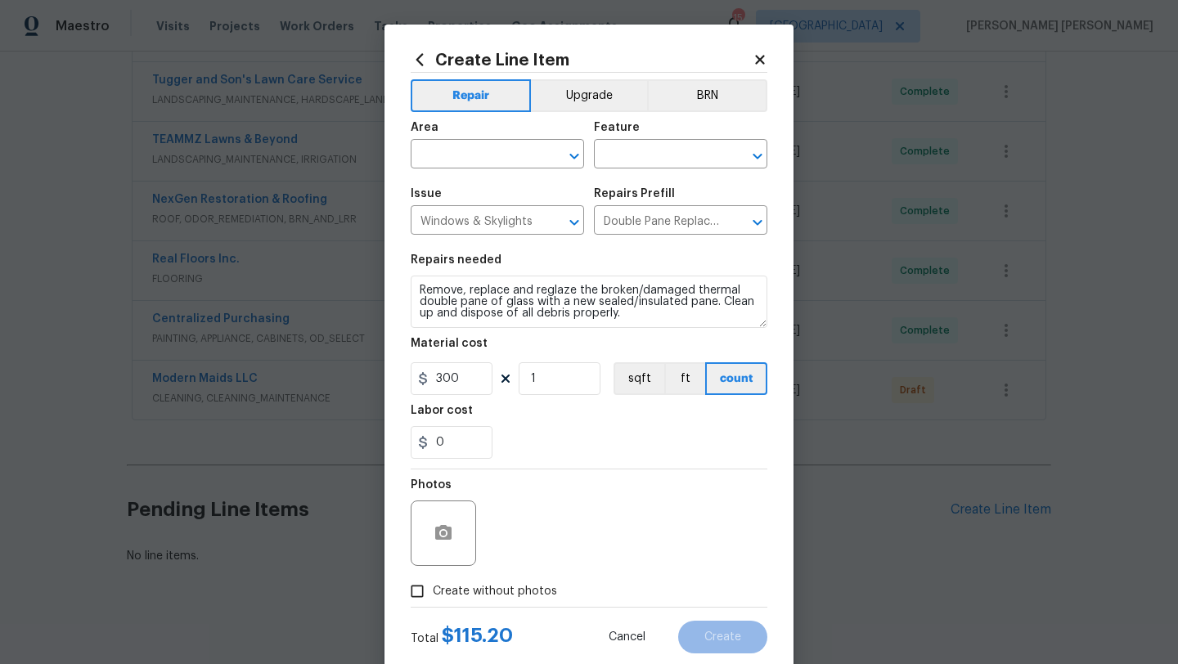
click at [433, 596] on input "Create without photos" at bounding box center [417, 591] width 31 height 31
checkbox input "true"
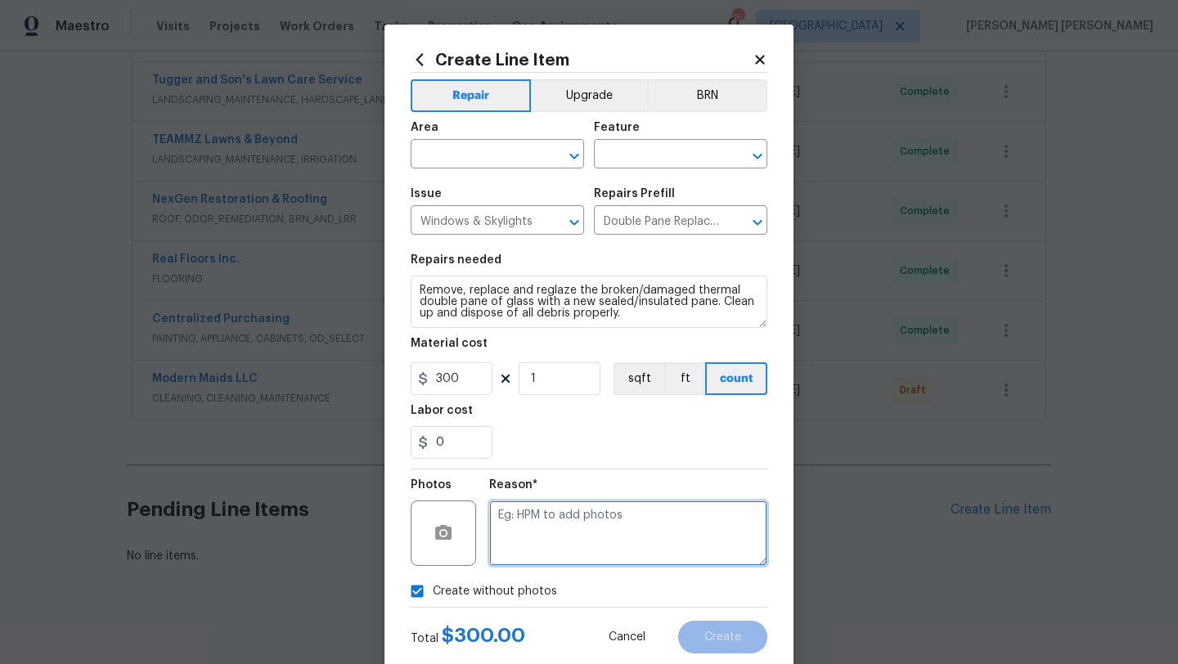
click at [617, 526] on textarea at bounding box center [628, 533] width 278 height 65
type textarea "hpm to add"
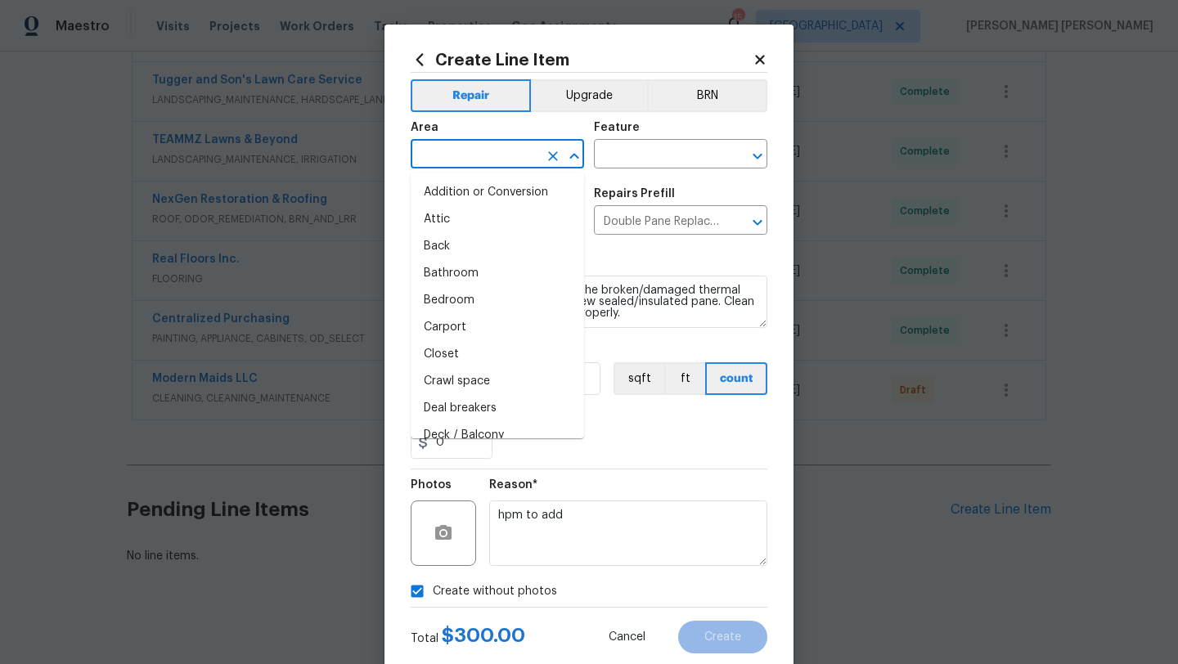
click at [489, 155] on input "text" at bounding box center [475, 155] width 128 height 25
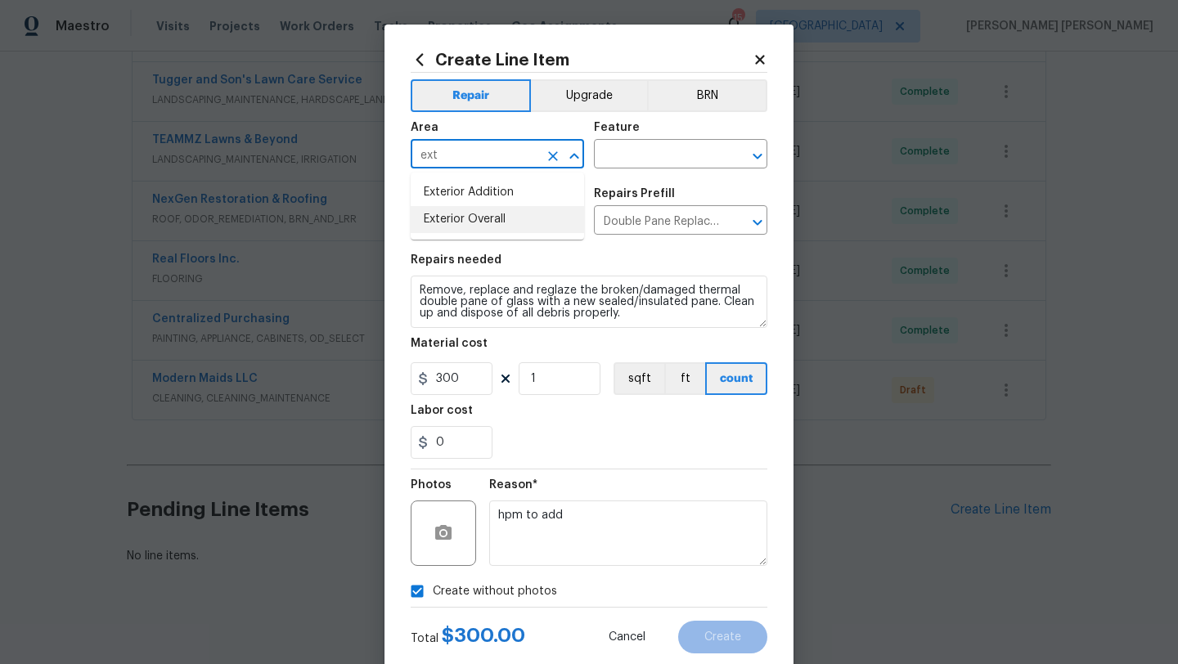
click at [513, 232] on li "Exterior Overall" at bounding box center [497, 219] width 173 height 27
type input "Exterior Overall"
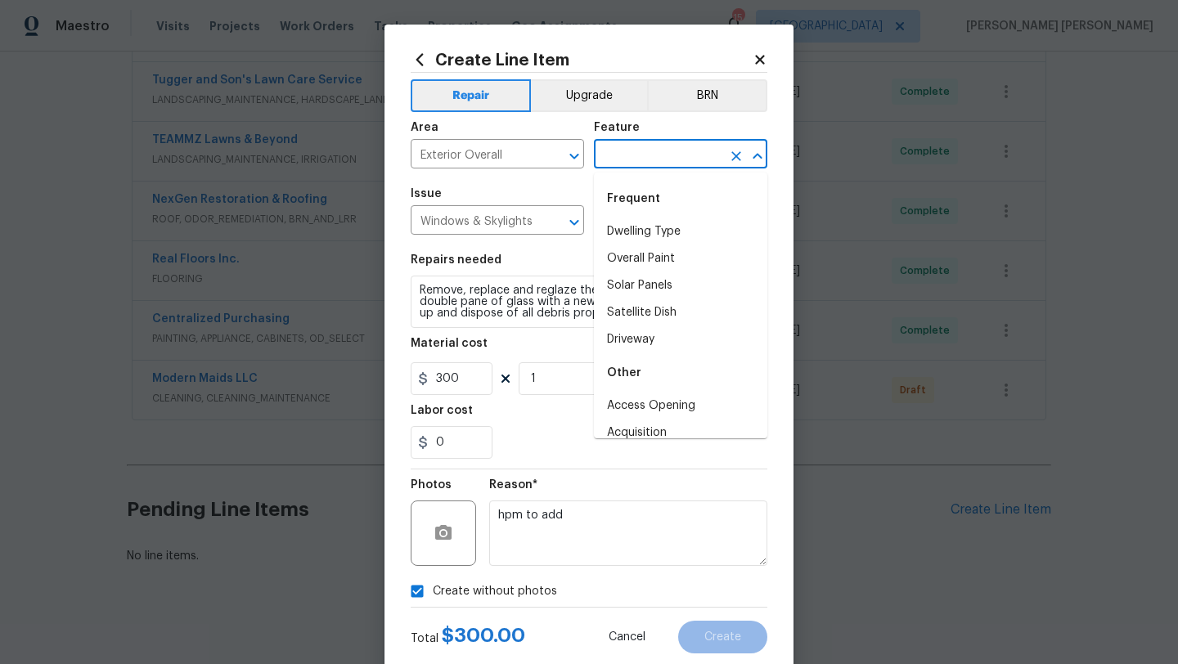
click at [615, 156] on input "text" at bounding box center [658, 155] width 128 height 25
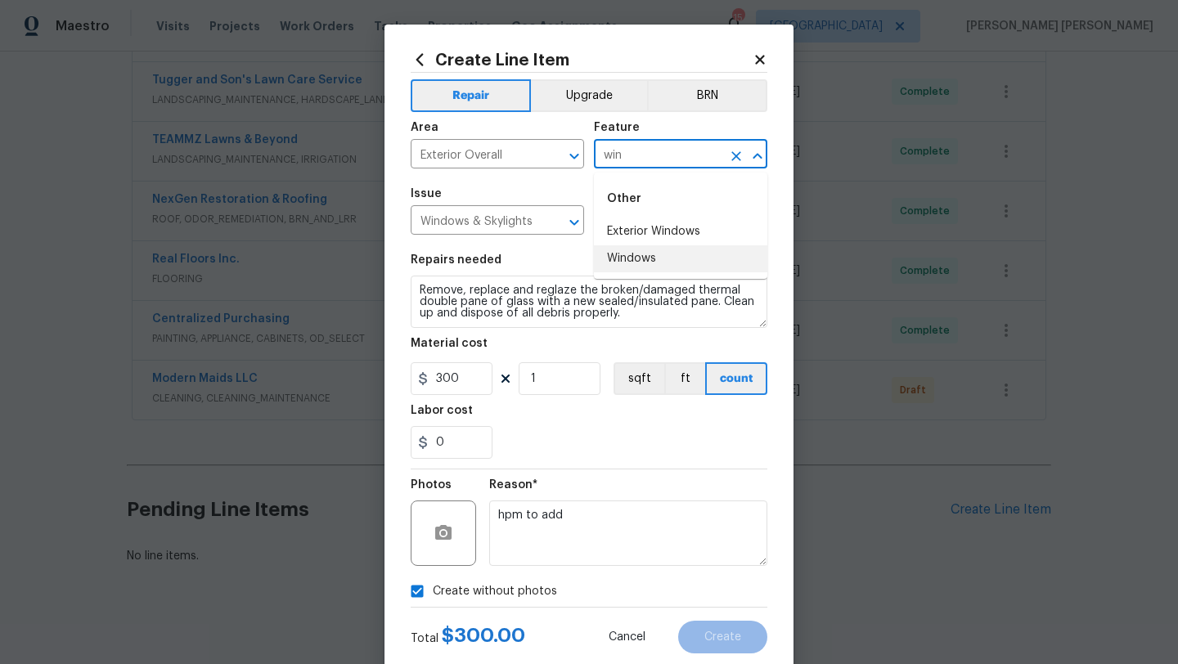
click at [652, 259] on li "Windows" at bounding box center [680, 258] width 173 height 27
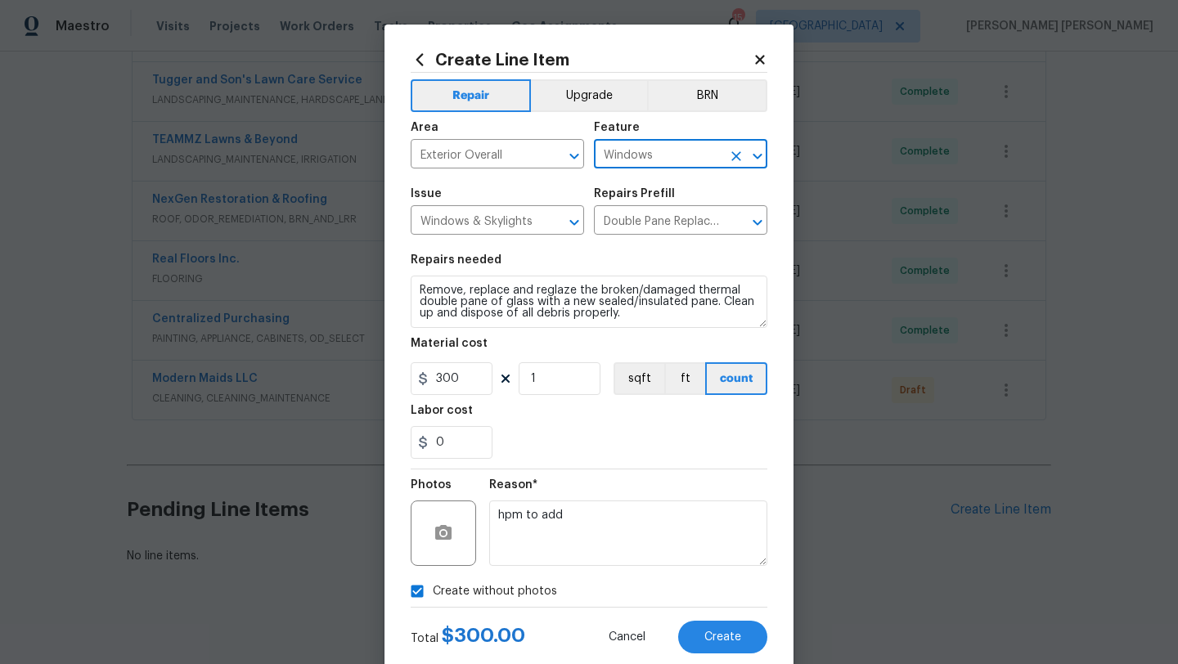
type input "Windows"
click at [612, 470] on div "Reason* hpm to add" at bounding box center [628, 523] width 278 height 106
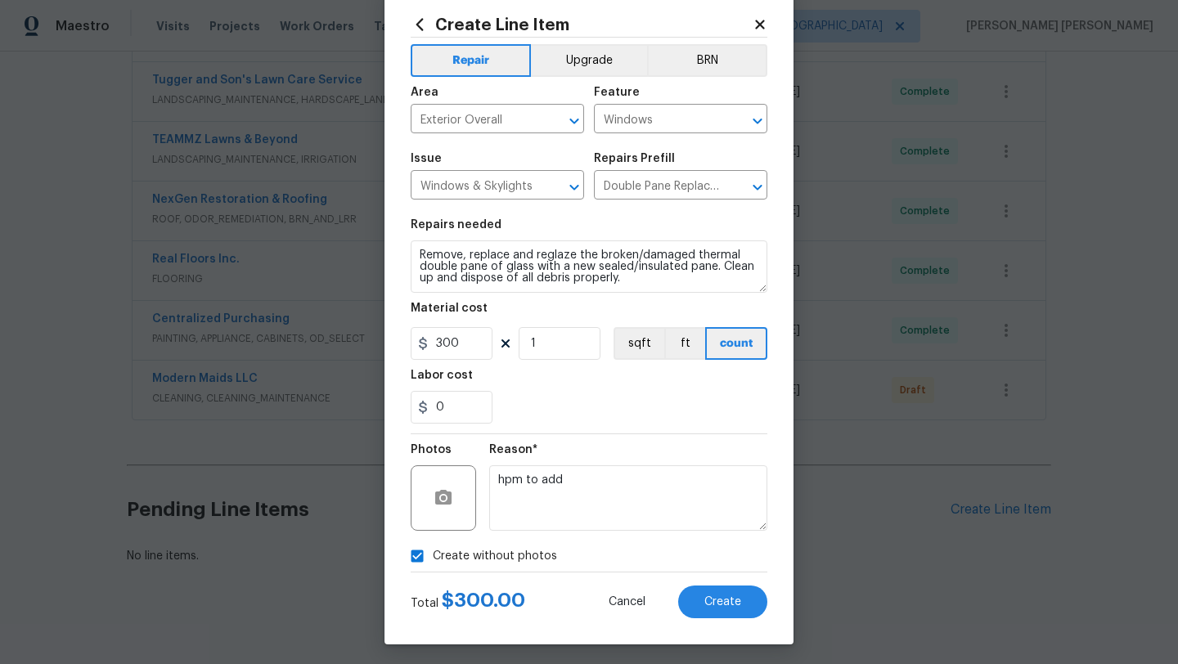
scroll to position [41, 0]
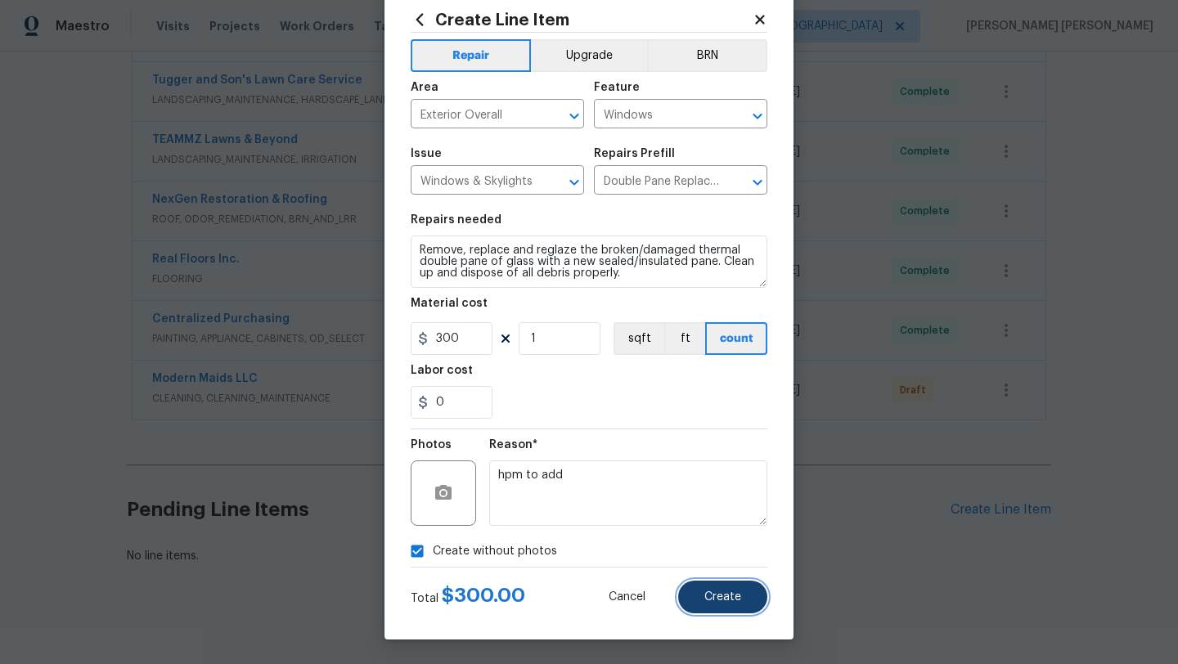
click at [695, 596] on button "Create" at bounding box center [722, 597] width 89 height 33
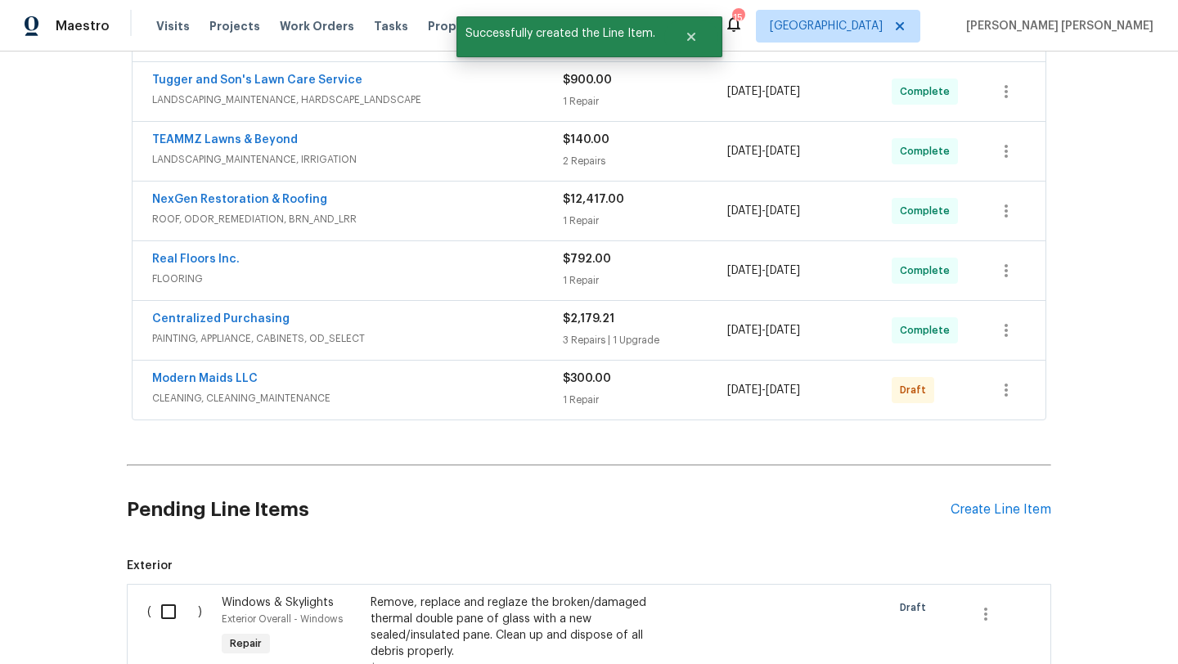
click at [158, 602] on input "checkbox" at bounding box center [174, 612] width 47 height 34
checkbox input "true"
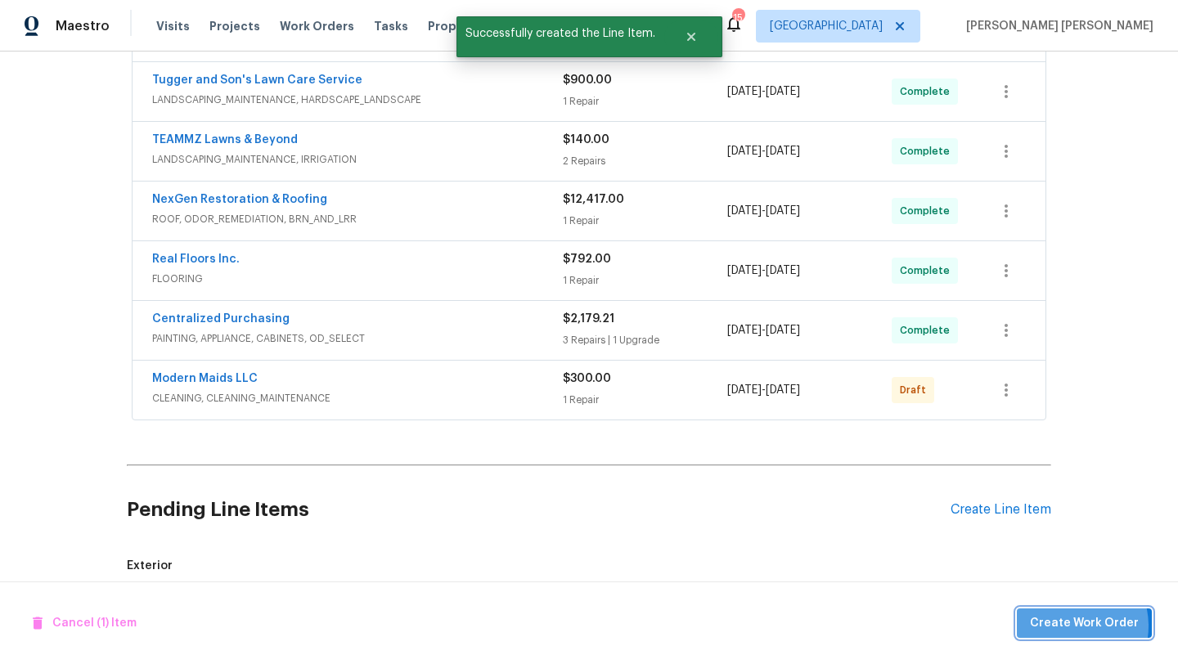
click at [1069, 626] on span "Create Work Order" at bounding box center [1084, 624] width 109 height 20
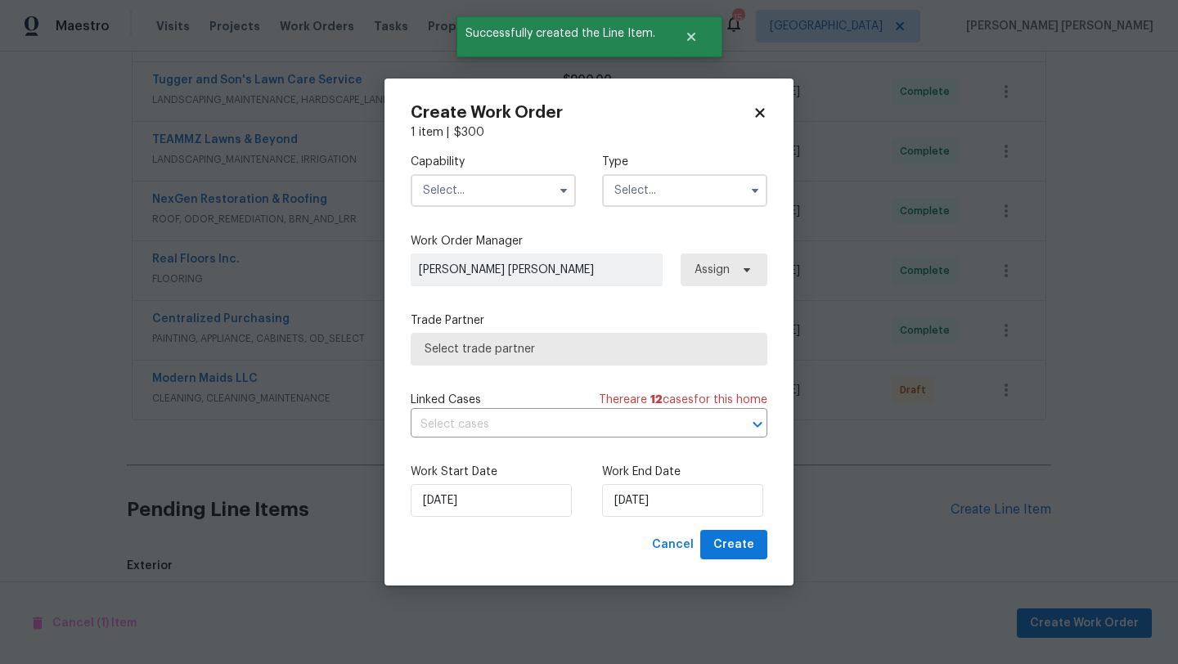
click at [489, 195] on input "text" at bounding box center [493, 190] width 165 height 33
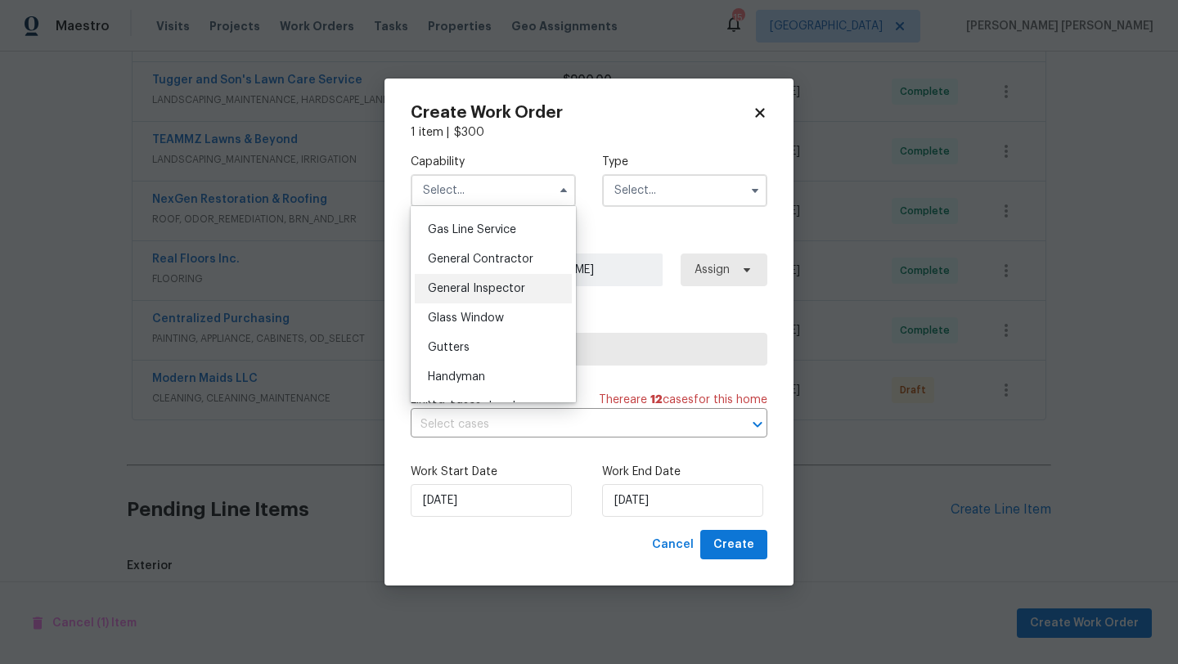
scroll to position [747, 0]
click at [495, 316] on span "Glass Window" at bounding box center [466, 318] width 76 height 11
type input "Glass Window"
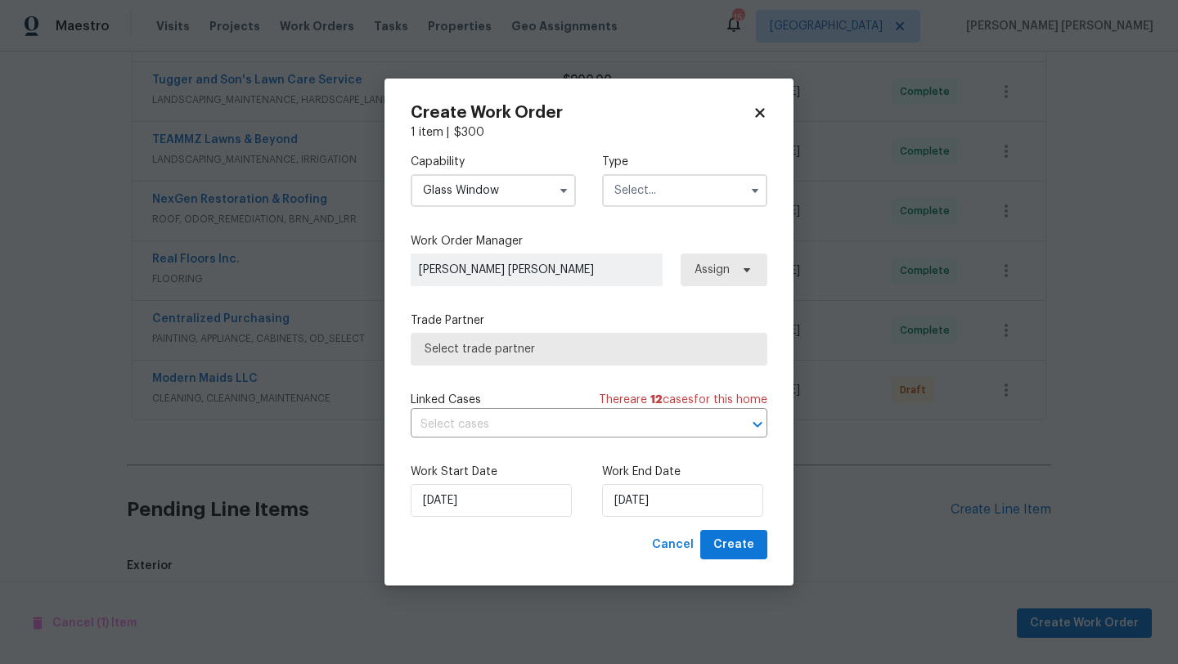
click at [683, 183] on input "text" at bounding box center [684, 190] width 165 height 33
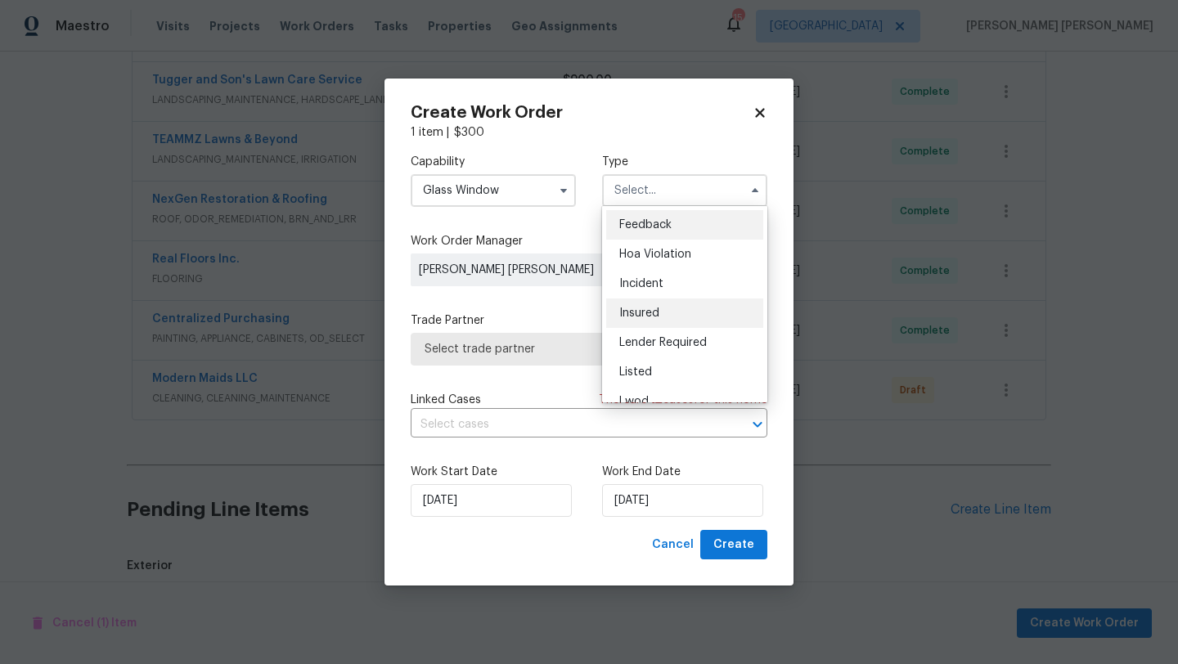
scroll to position [195, 0]
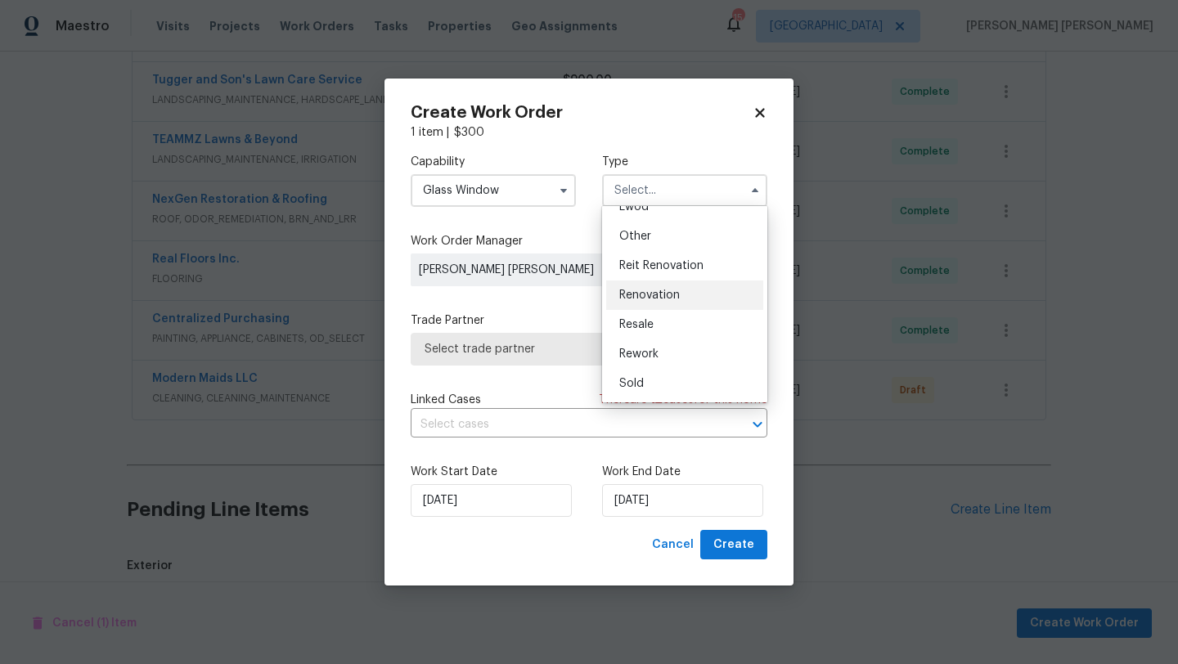
click at [664, 298] on span "Renovation" at bounding box center [649, 295] width 61 height 11
type input "Renovation"
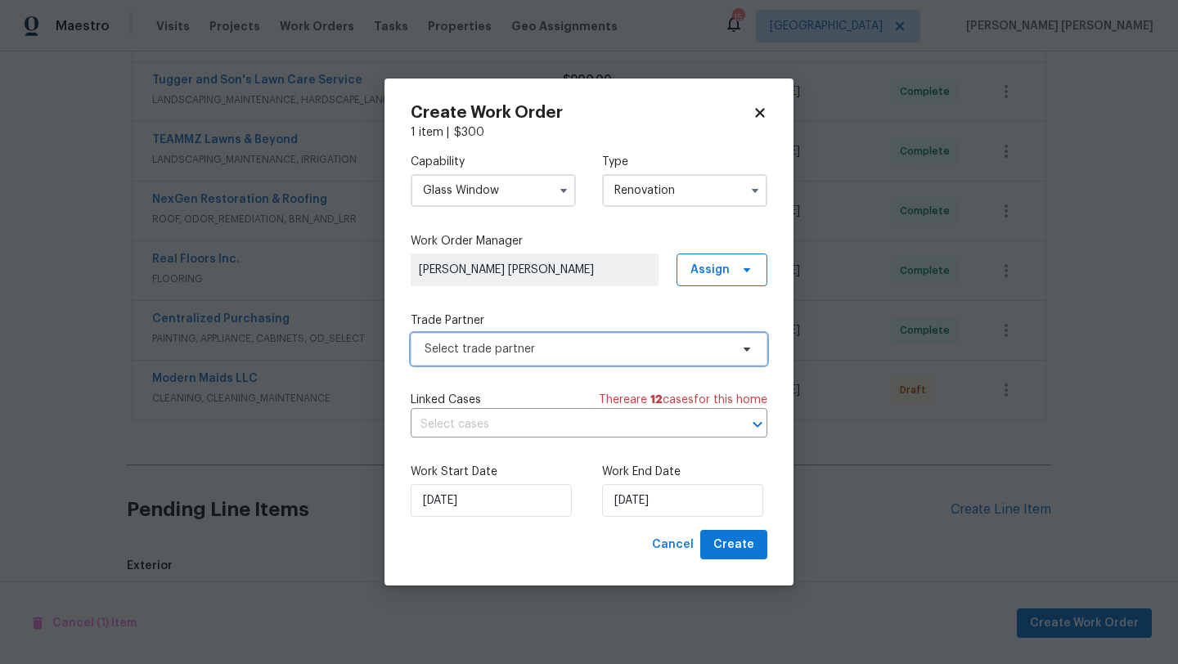
click at [538, 344] on span "Select trade partner" at bounding box center [577, 349] width 305 height 16
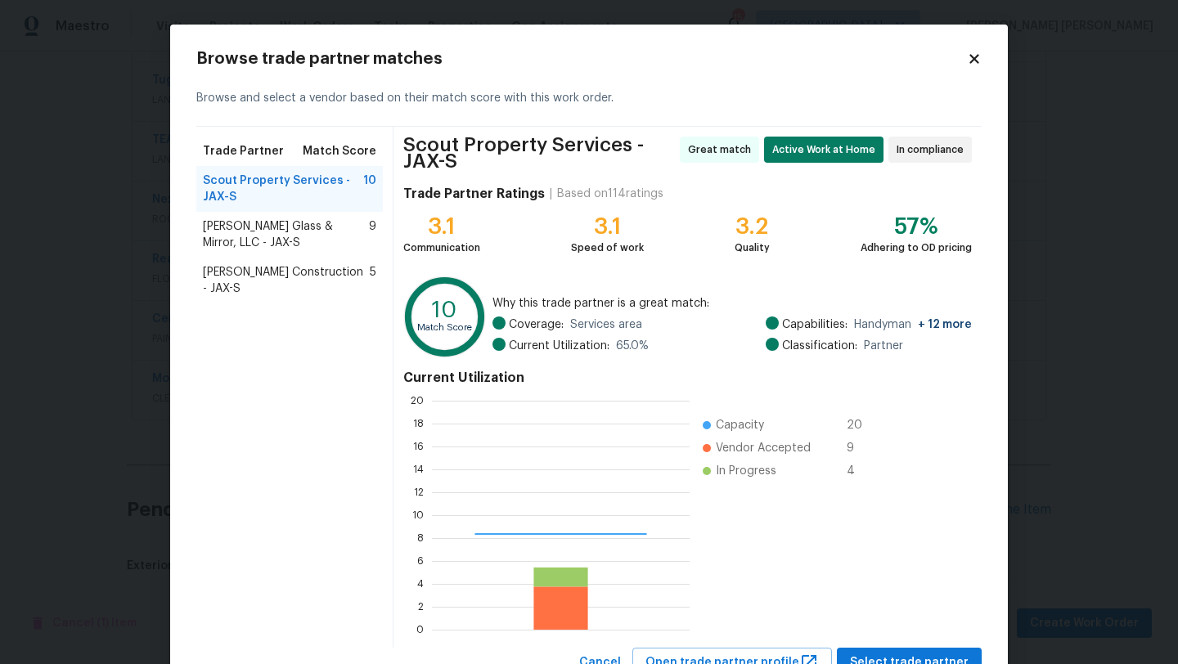
scroll to position [229, 258]
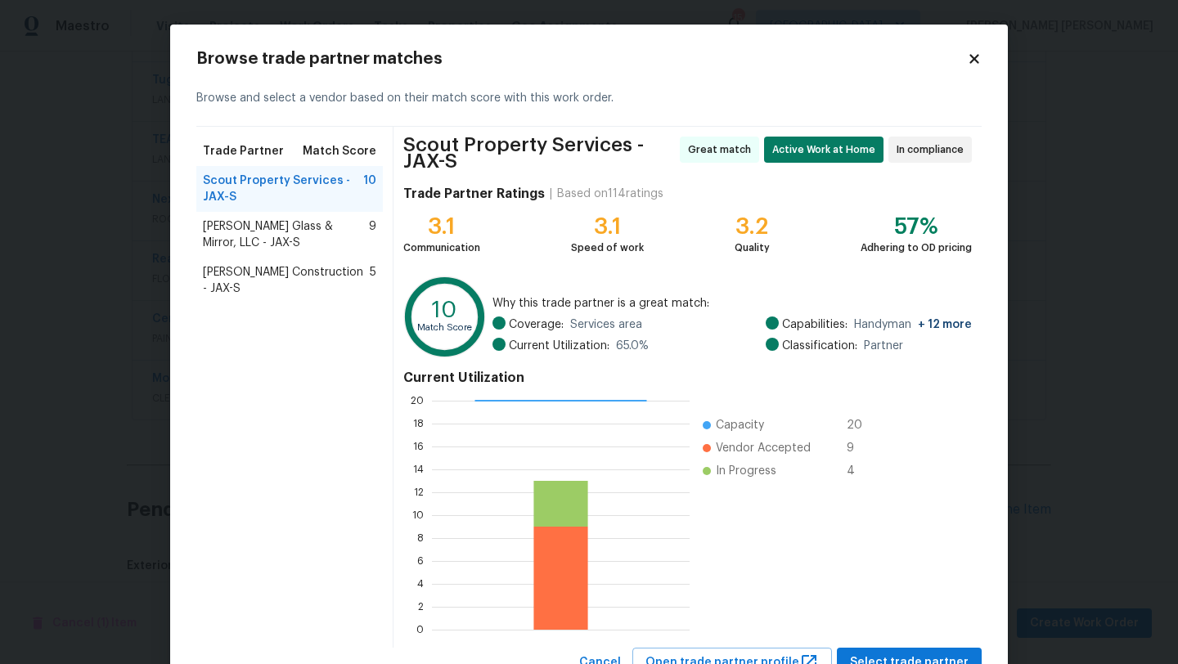
click at [223, 232] on span "Baum Glass & Mirror, LLC - JAX-S" at bounding box center [286, 234] width 166 height 33
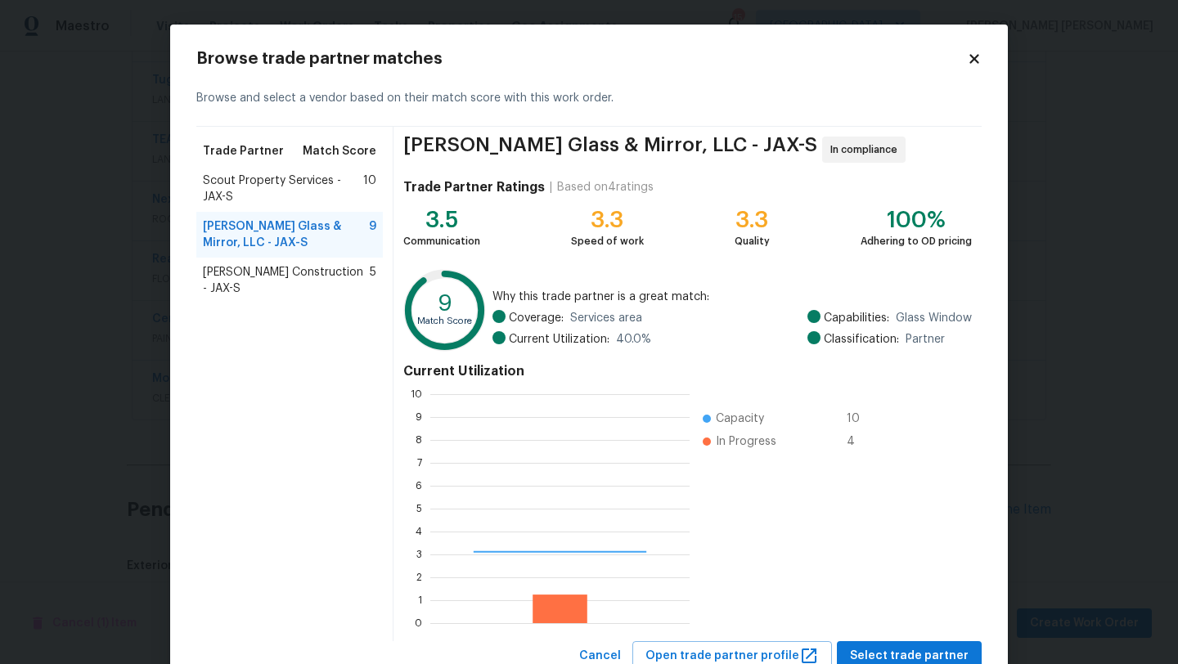
scroll to position [229, 259]
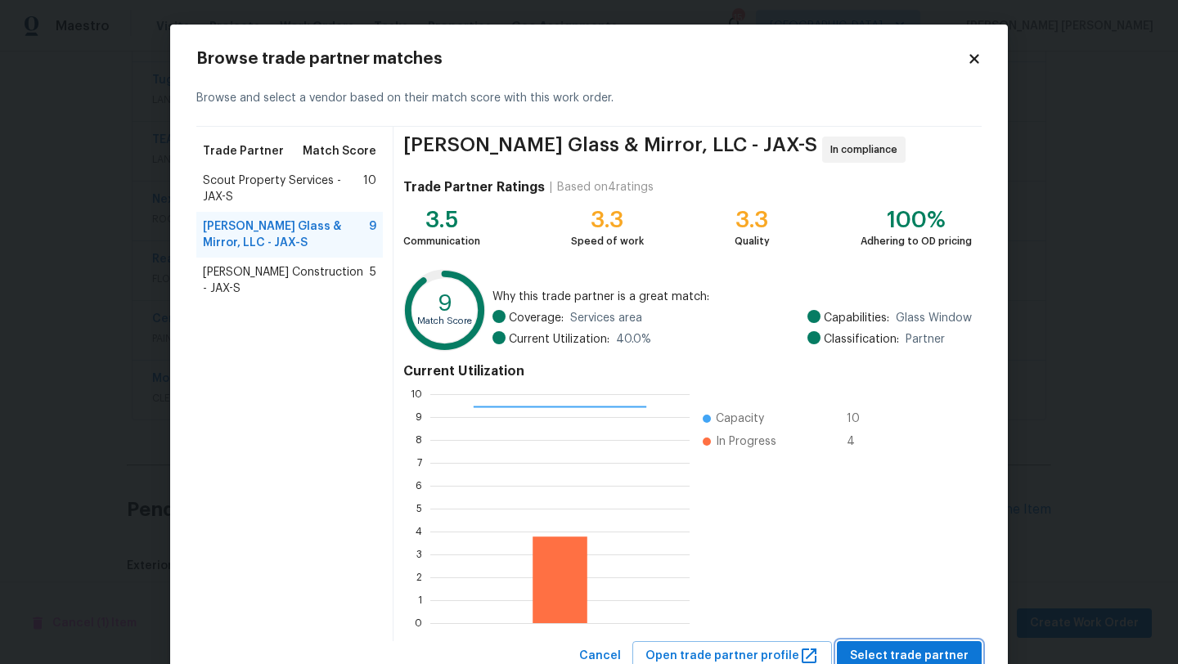
click at [929, 658] on span "Select trade partner" at bounding box center [909, 656] width 119 height 20
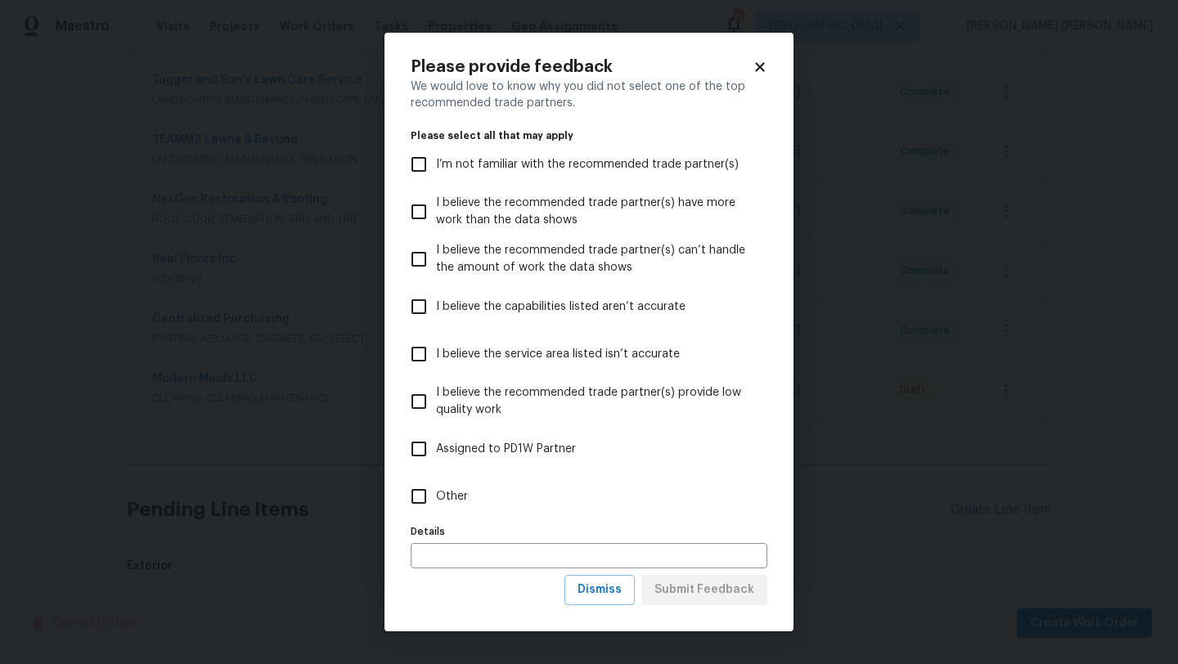
click at [445, 490] on span "Other" at bounding box center [452, 496] width 32 height 17
click at [436, 490] on input "Other" at bounding box center [419, 496] width 34 height 34
checkbox input "true"
click at [727, 594] on span "Submit Feedback" at bounding box center [705, 590] width 100 height 20
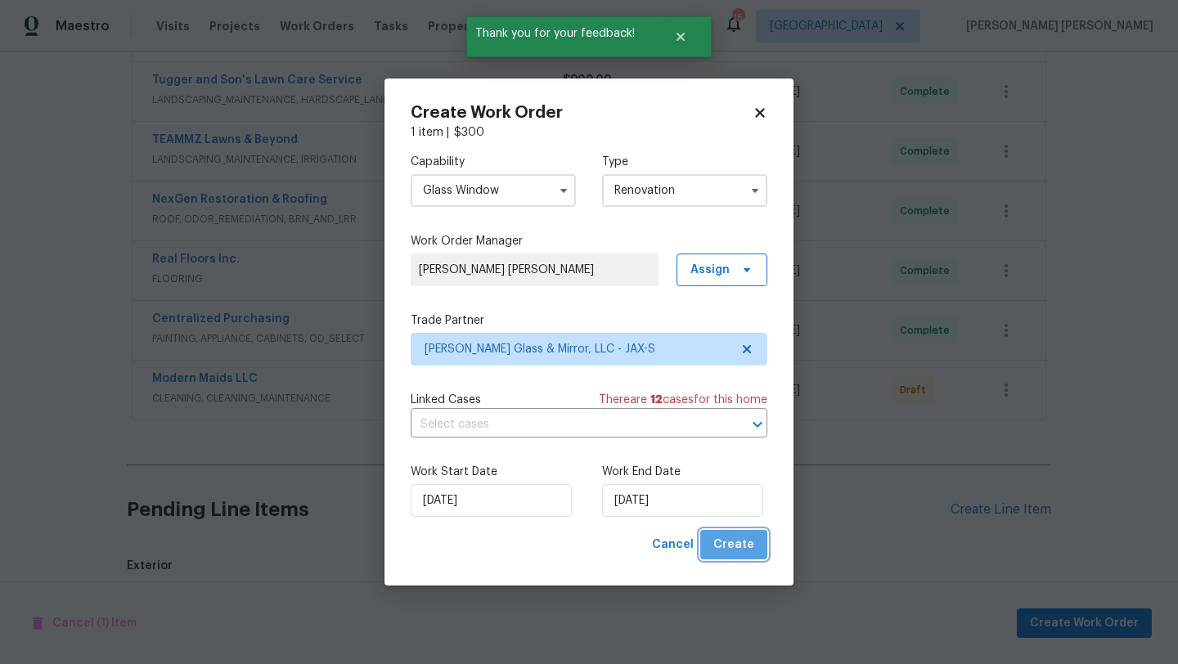
click at [739, 555] on button "Create" at bounding box center [733, 545] width 67 height 30
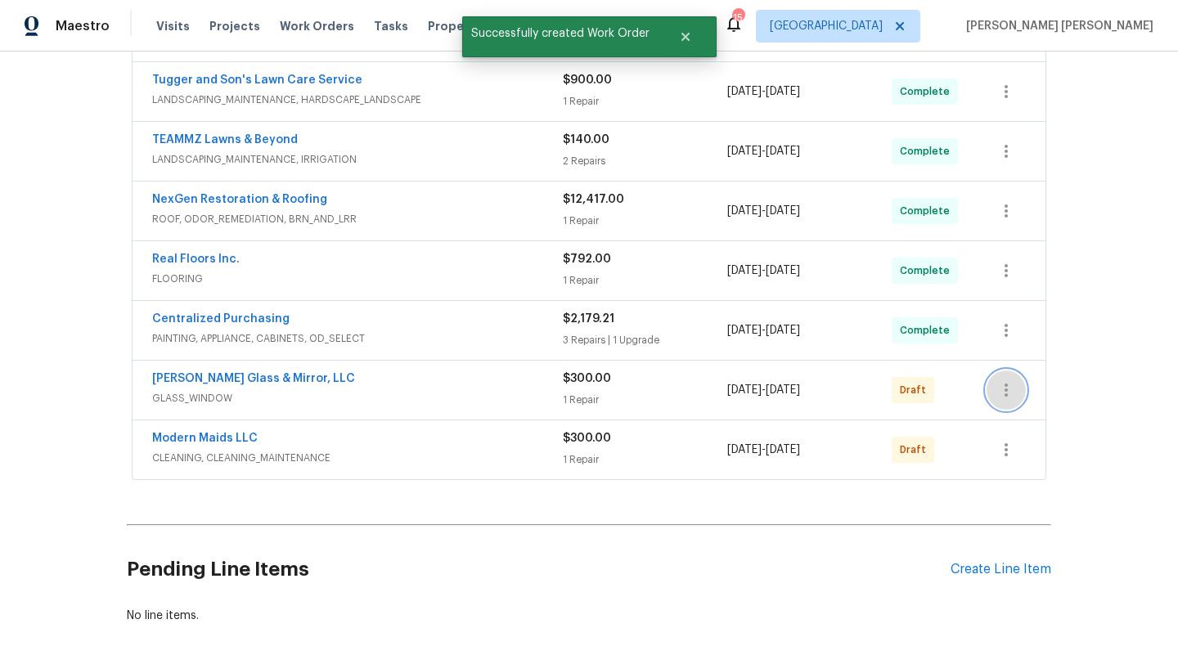
click at [1014, 380] on icon "button" at bounding box center [1006, 390] width 20 height 20
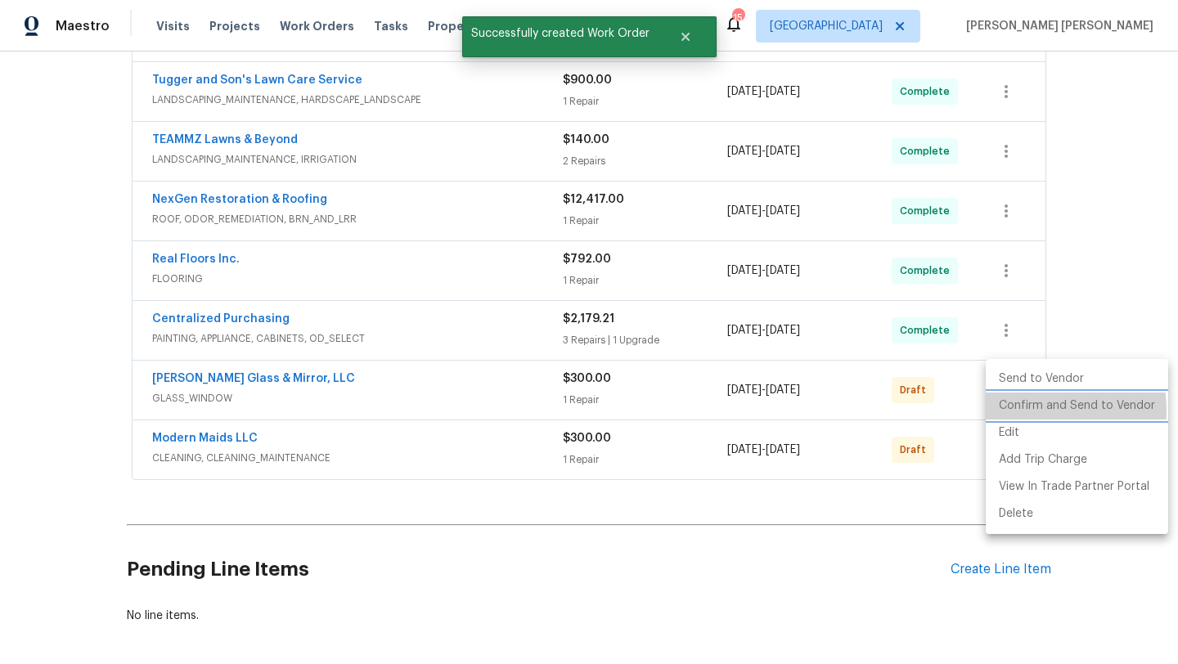
click at [1019, 411] on li "Confirm and Send to Vendor" at bounding box center [1077, 406] width 182 height 27
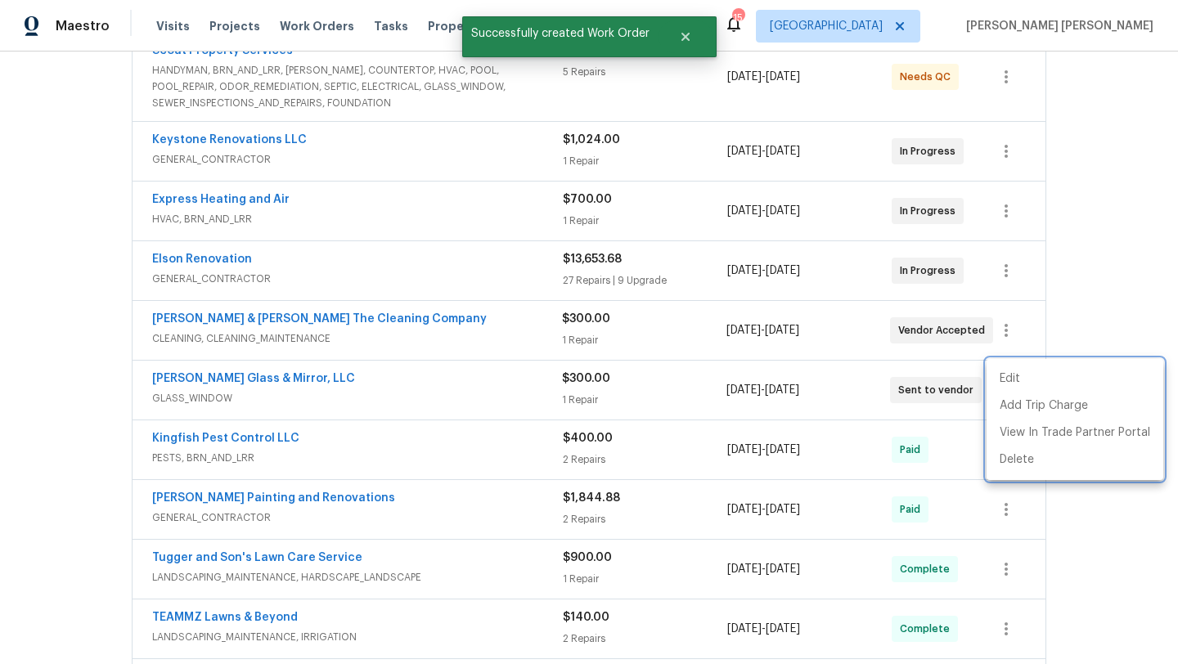
click at [211, 366] on div at bounding box center [589, 332] width 1178 height 664
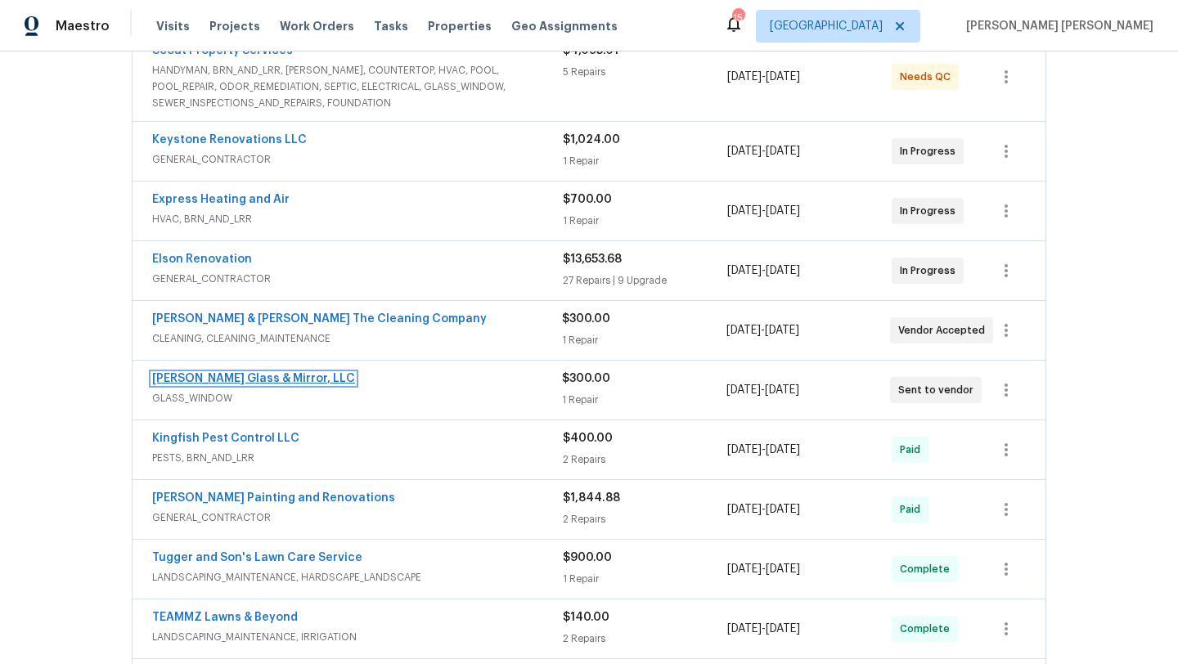
click at [224, 373] on link "Baum Glass & Mirror, LLC" at bounding box center [253, 378] width 203 height 11
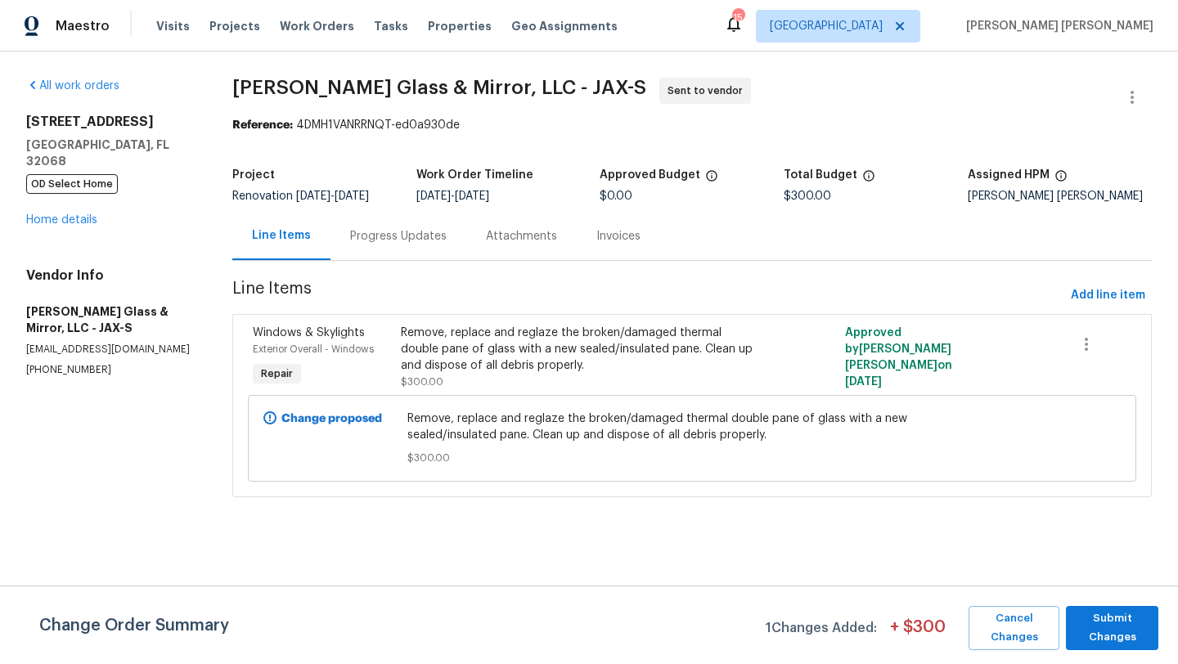
click at [421, 233] on div "Progress Updates" at bounding box center [398, 236] width 97 height 16
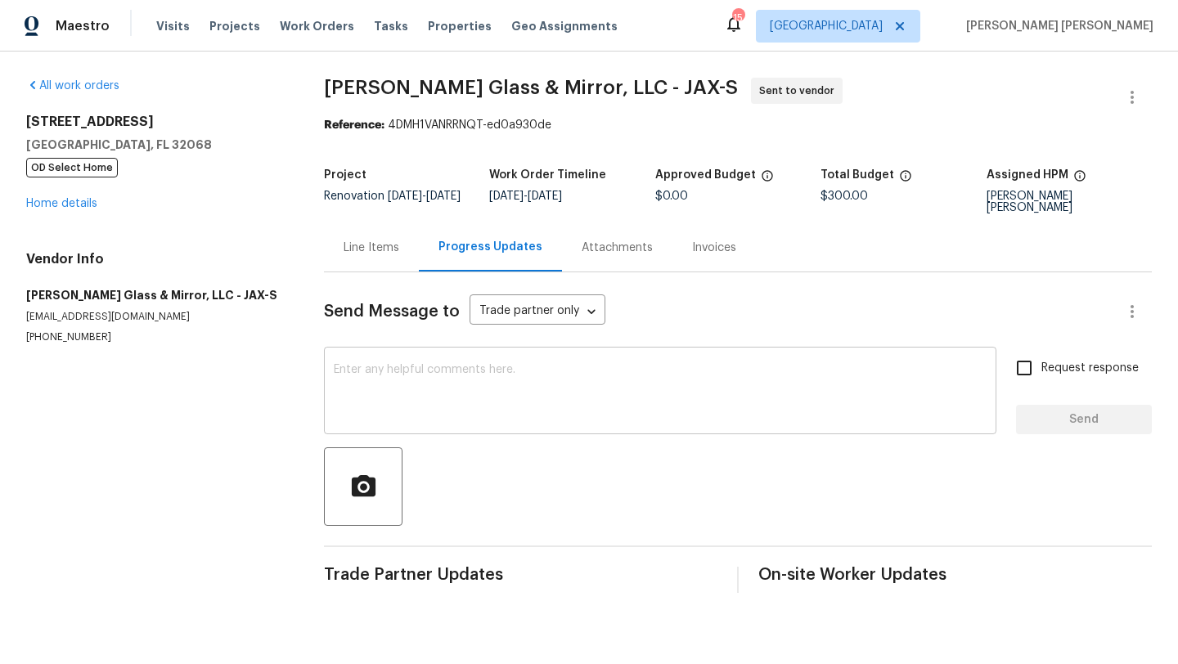
click at [451, 355] on div "x ​" at bounding box center [660, 392] width 673 height 83
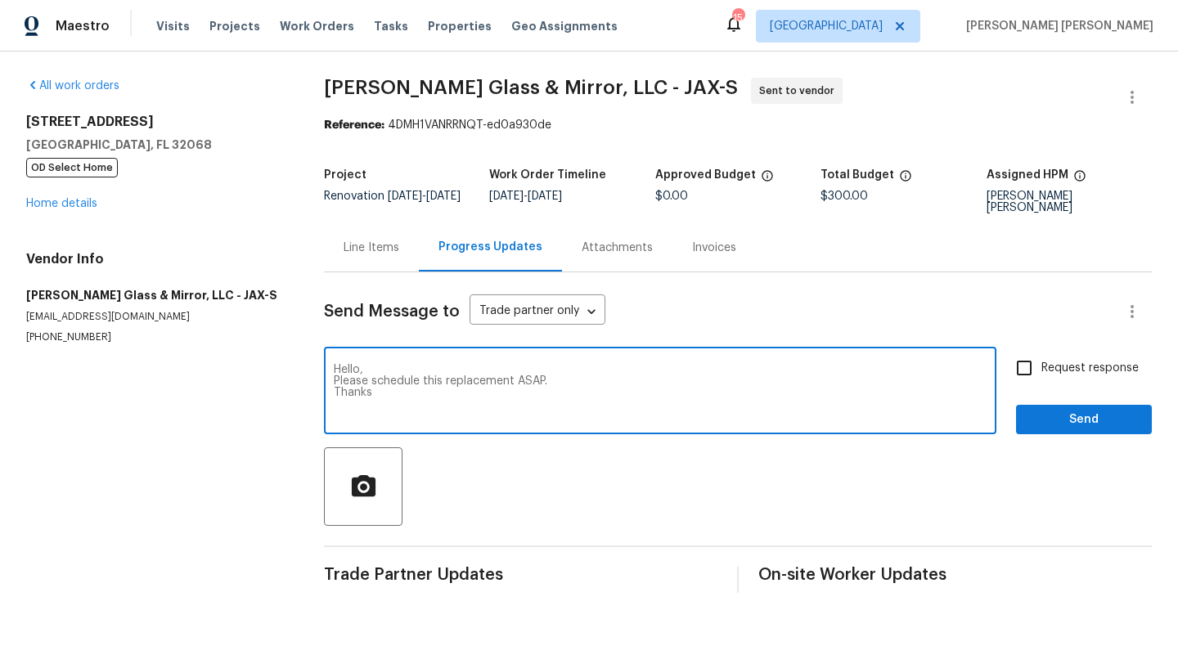
type textarea "Hello, Please schedule this replacement ASAP. Thanks"
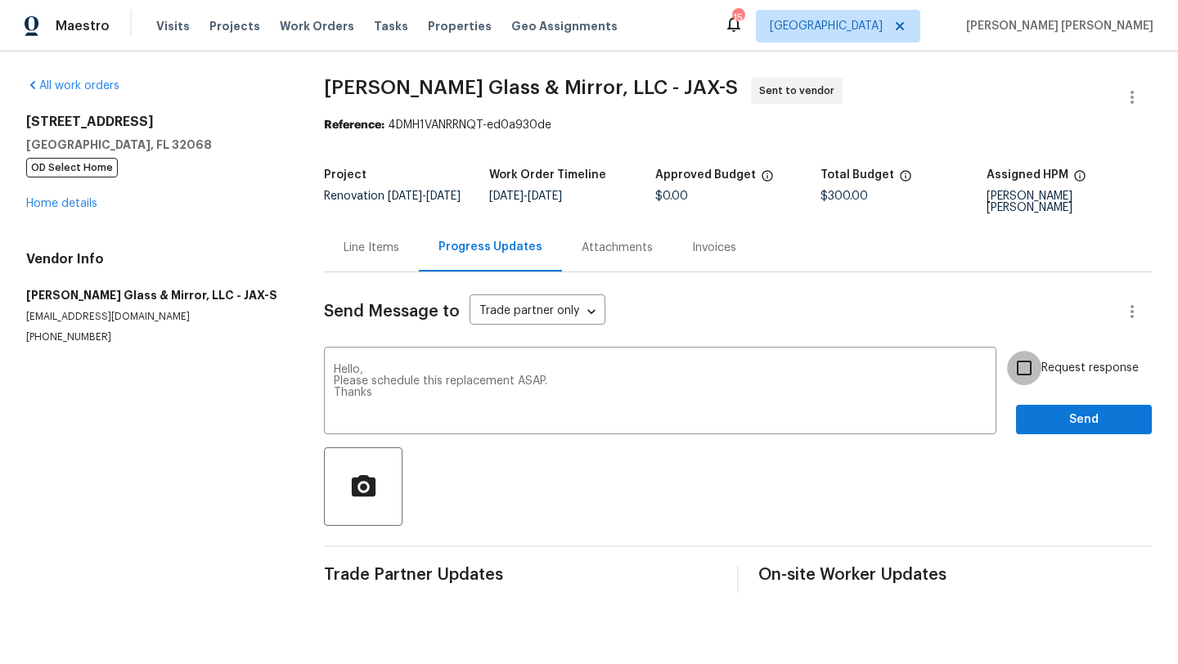
click at [1025, 374] on input "Request response" at bounding box center [1024, 368] width 34 height 34
checkbox input "true"
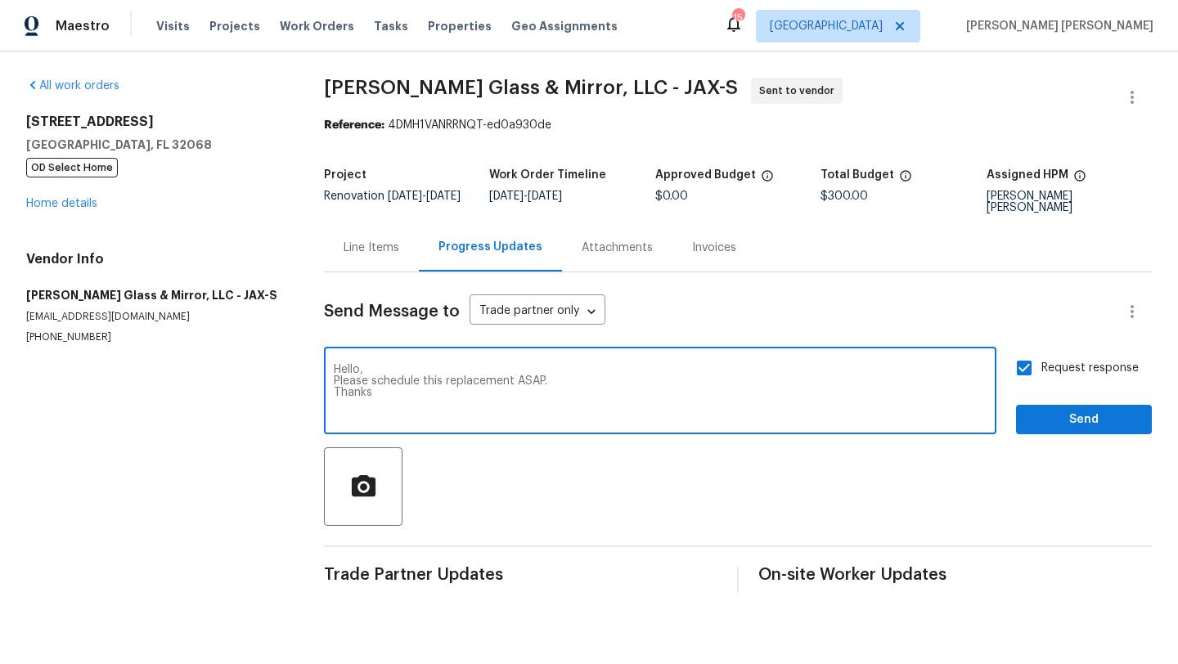
click at [511, 383] on textarea "Hello, Please schedule this replacement ASAP. Thanks" at bounding box center [660, 392] width 653 height 57
type textarea "Hello, Please schedule this job ASAP. Thanks"
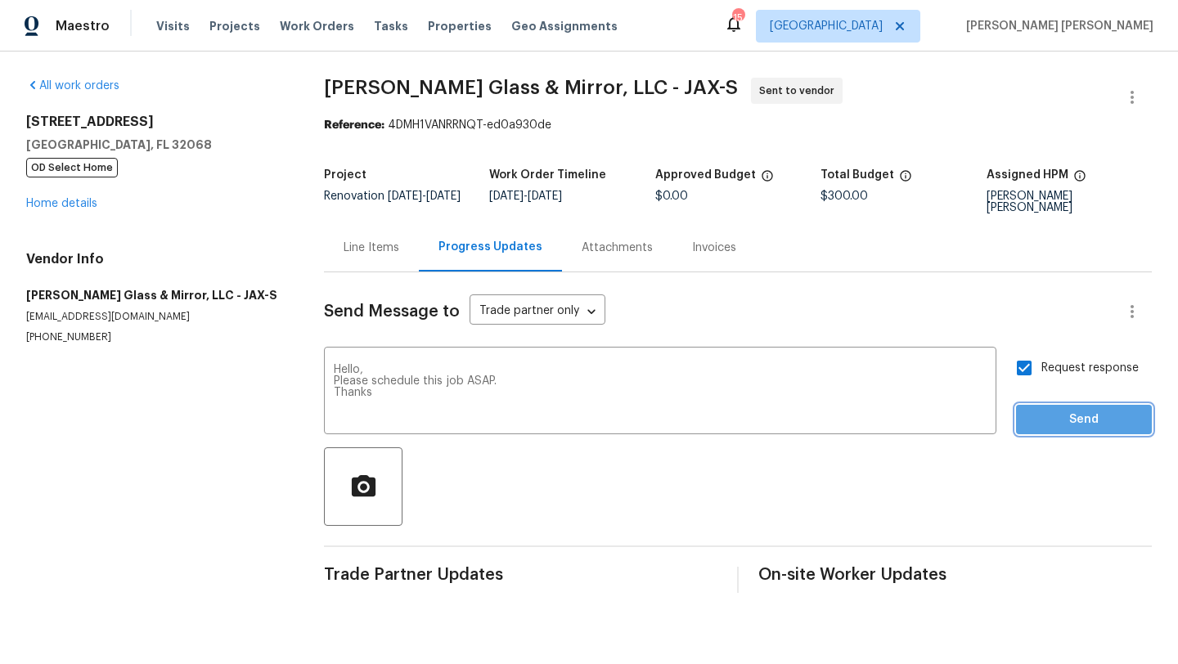
click at [1094, 417] on span "Send" at bounding box center [1084, 420] width 110 height 20
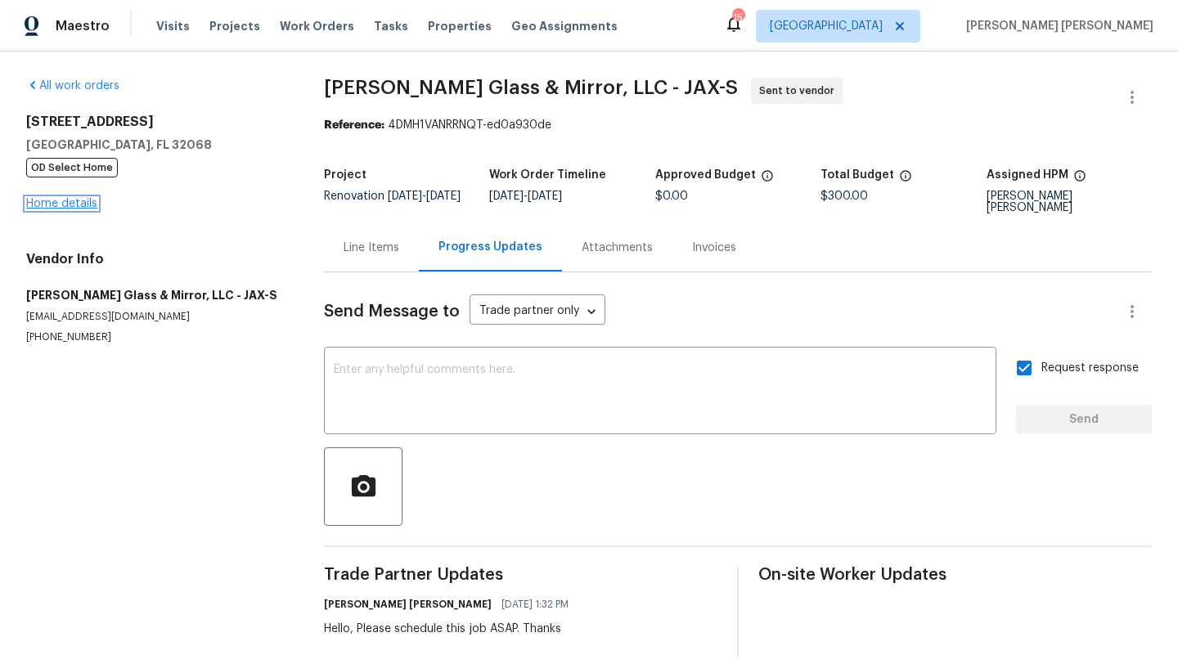
click at [80, 202] on link "Home details" at bounding box center [61, 203] width 71 height 11
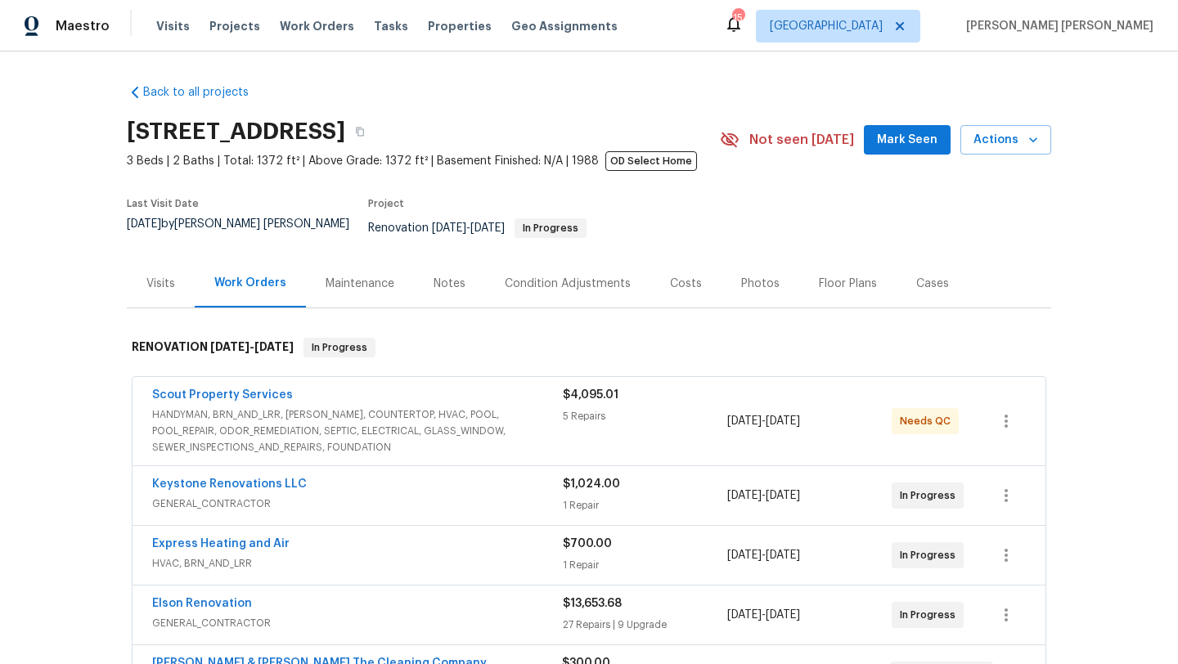
click at [181, 413] on span "HANDYMAN, BRN_AND_LRR, WELLS, COUNTERTOP, HVAC, POOL, POOL_REPAIR, ODOR_REMEDIA…" at bounding box center [357, 431] width 411 height 49
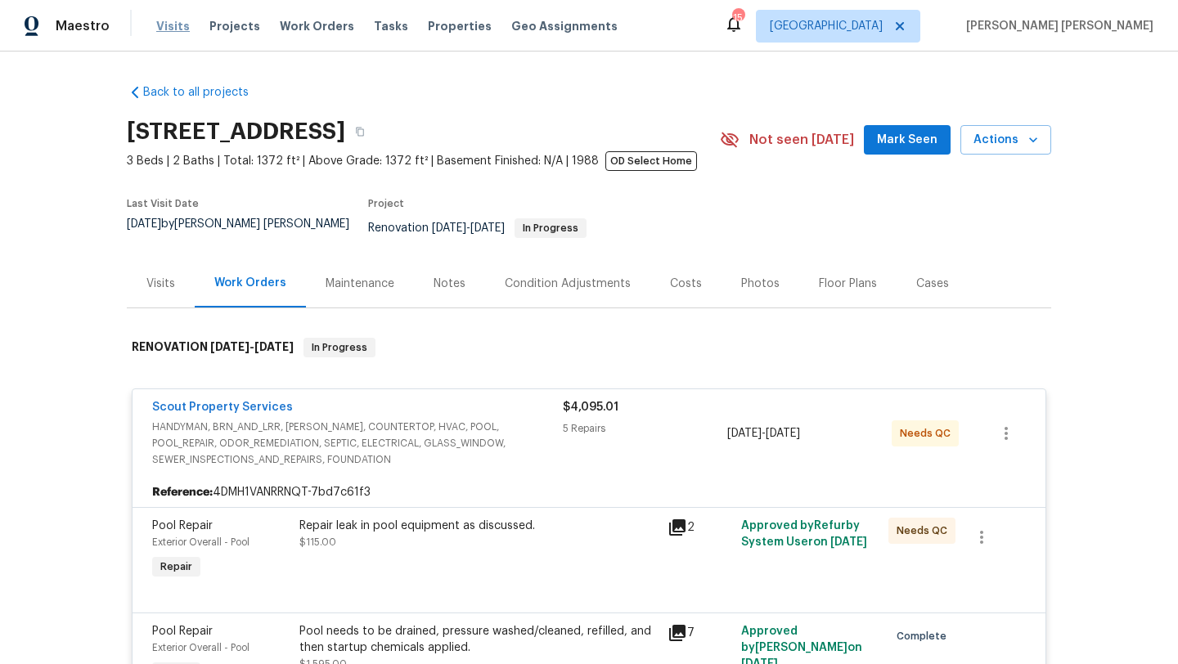
click at [167, 27] on span "Visits" at bounding box center [173, 26] width 34 height 16
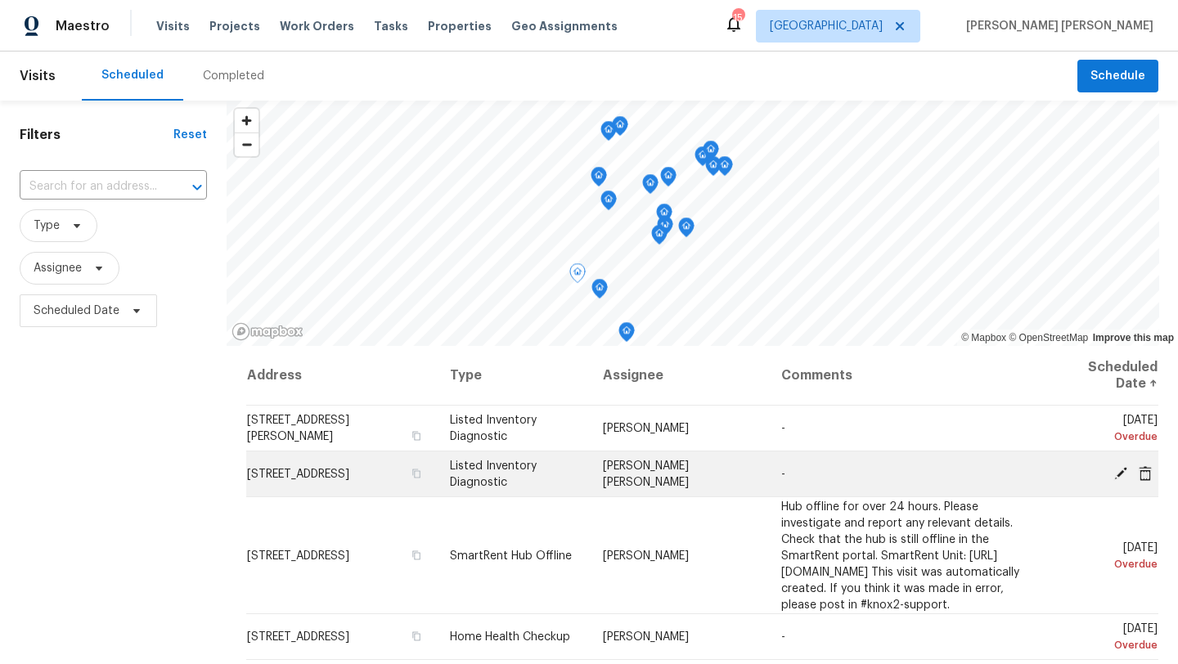
click at [1119, 474] on icon at bounding box center [1120, 472] width 13 height 13
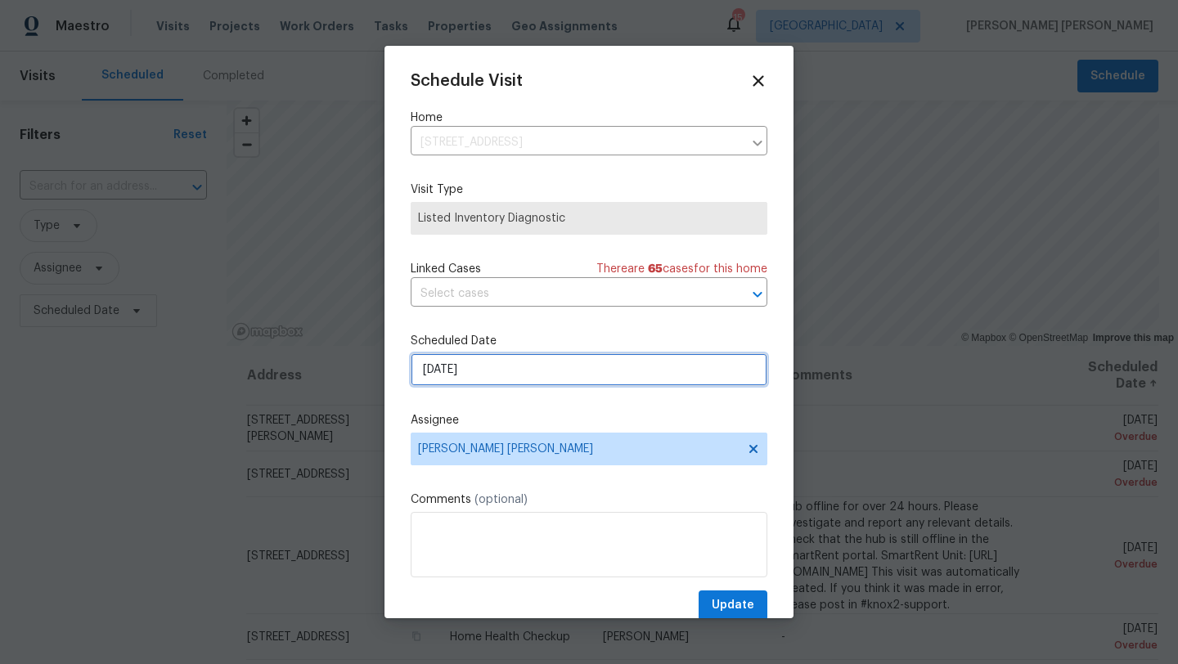
click at [561, 373] on input "9/24/2025" at bounding box center [589, 369] width 357 height 33
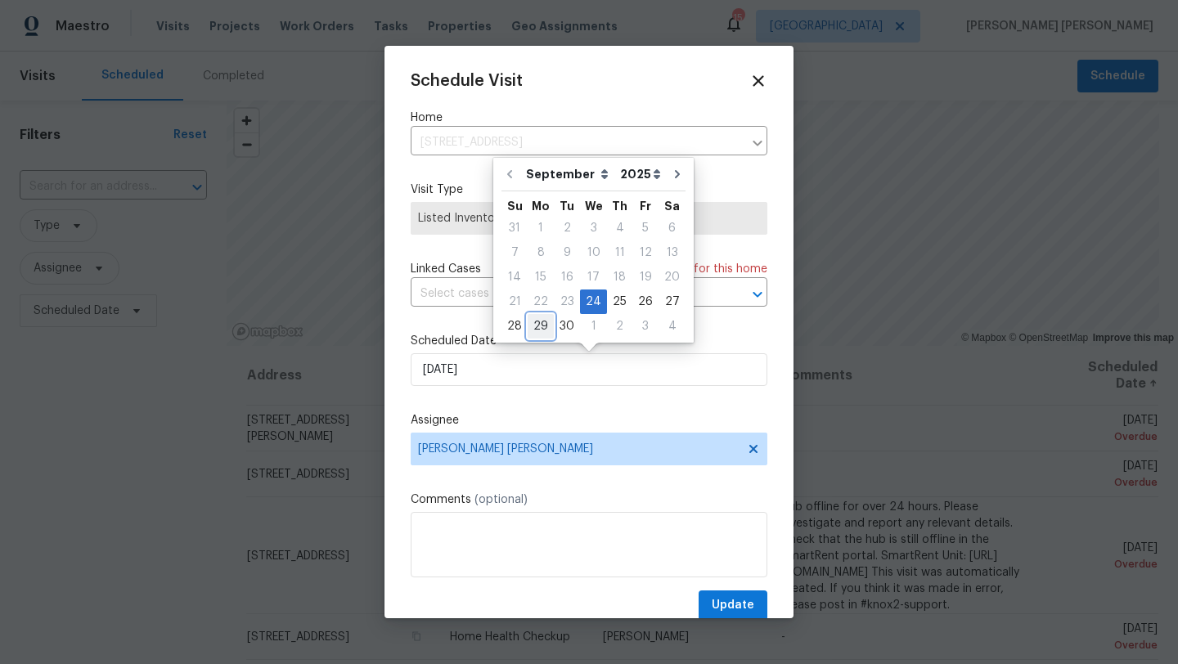
click at [535, 324] on div "29" at bounding box center [541, 326] width 26 height 23
type input "9/29/2025"
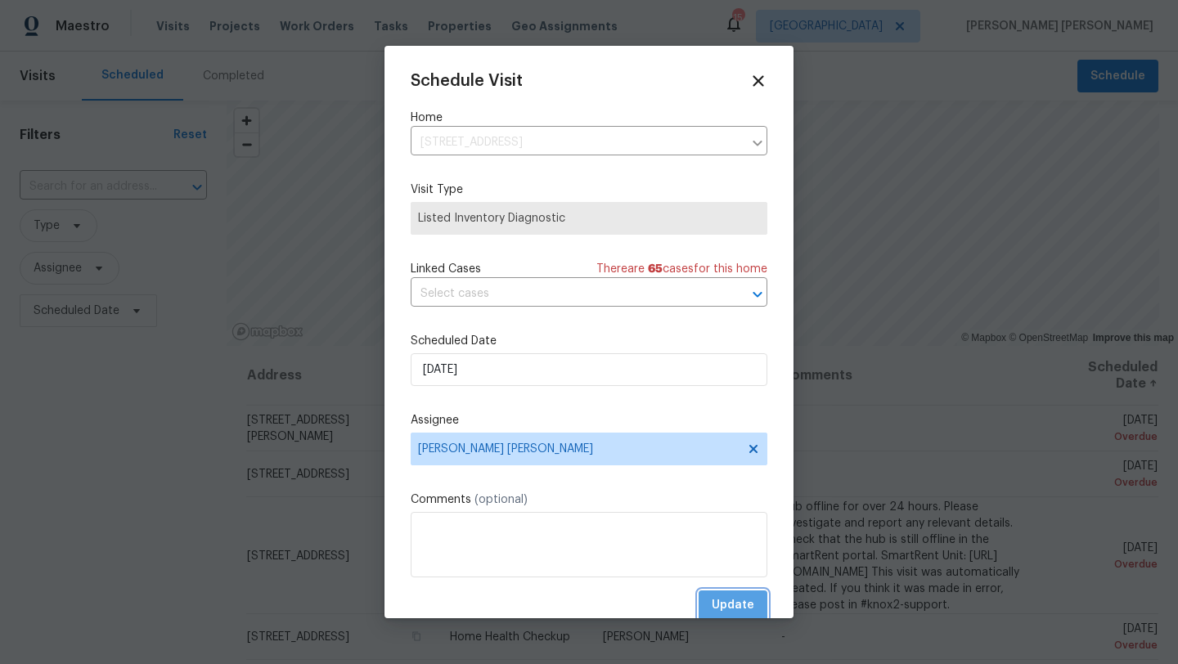
click at [746, 611] on span "Update" at bounding box center [733, 606] width 43 height 20
